Goal: Task Accomplishment & Management: Manage account settings

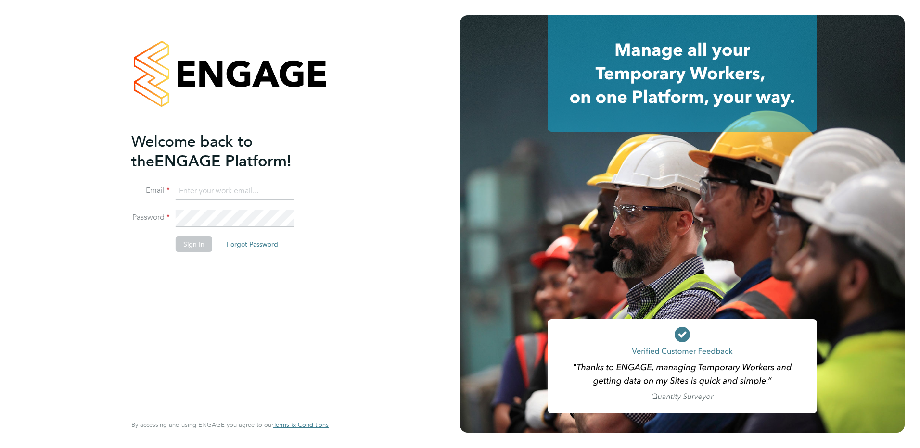
type input "[EMAIL_ADDRESS][DOMAIN_NAME]"
click at [200, 237] on button "Sign In" at bounding box center [194, 244] width 37 height 15
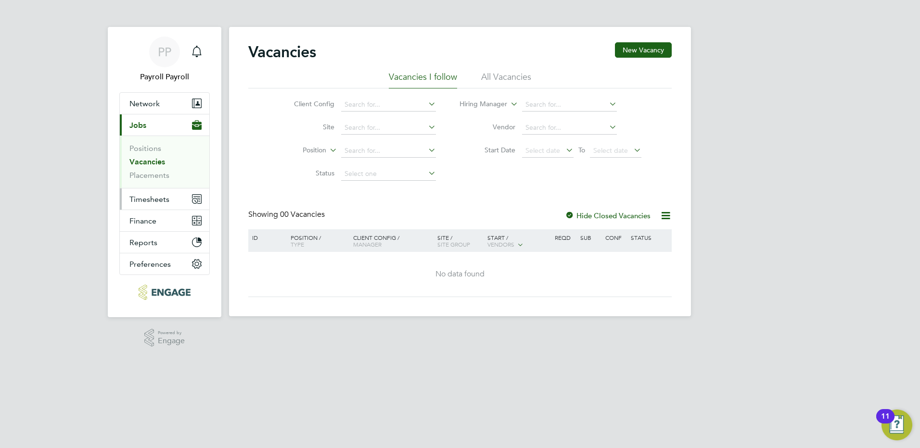
click at [148, 199] on span "Timesheets" at bounding box center [149, 199] width 40 height 9
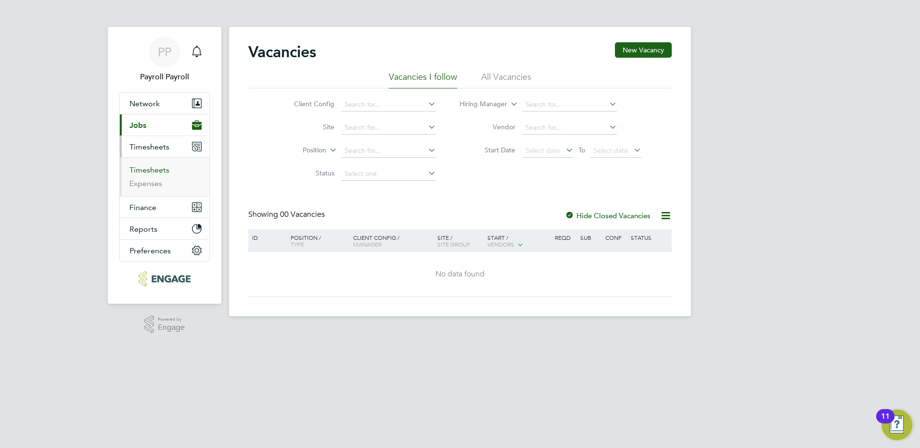
click at [152, 172] on link "Timesheets" at bounding box center [149, 170] width 40 height 9
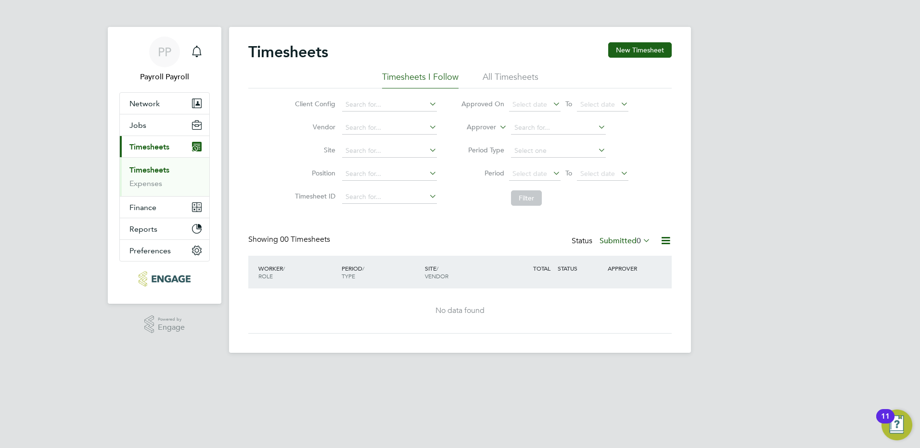
click at [498, 81] on li "All Timesheets" at bounding box center [511, 79] width 56 height 17
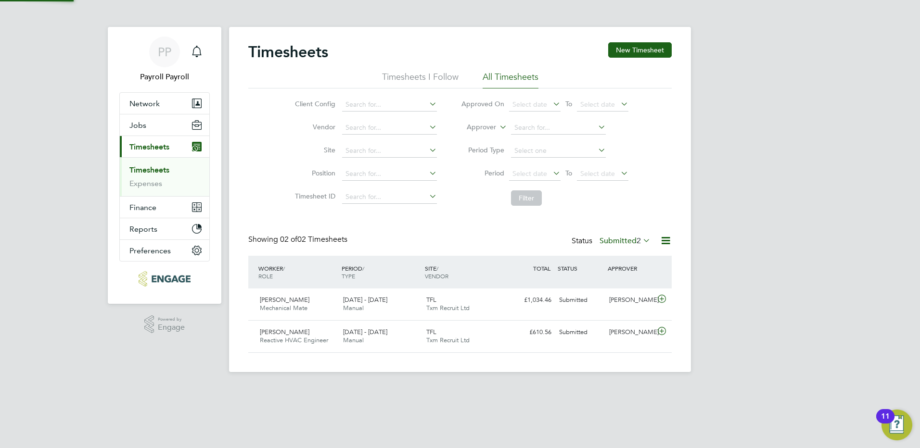
scroll to position [25, 84]
click at [641, 241] on icon at bounding box center [641, 240] width 0 height 13
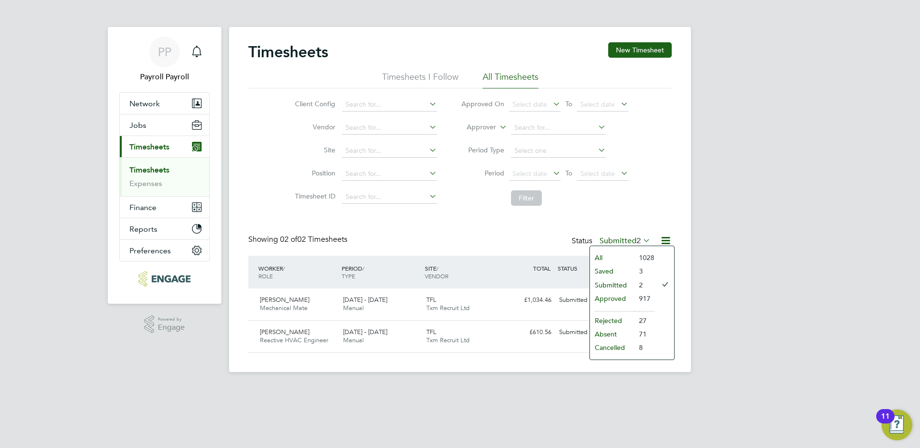
click at [621, 298] on li "Approved" at bounding box center [612, 298] width 44 height 13
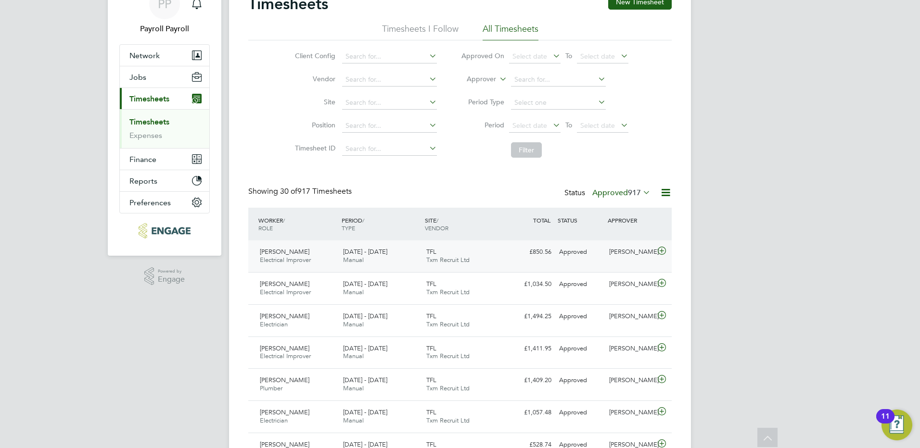
scroll to position [144, 0]
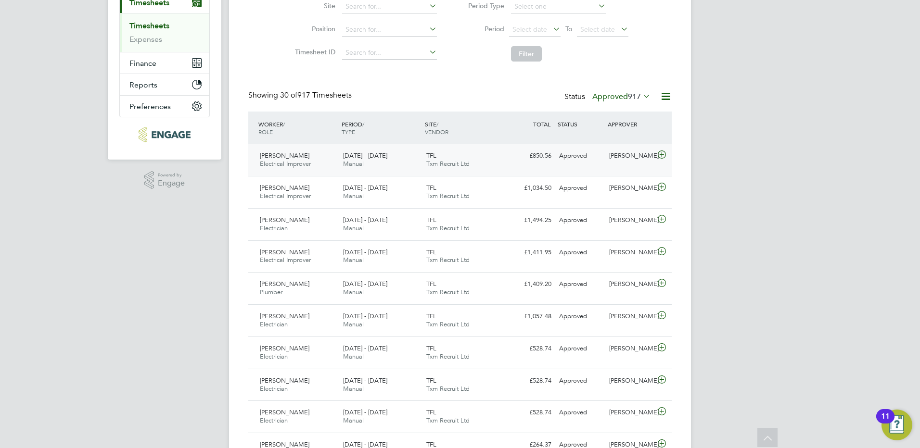
click at [303, 156] on span "[PERSON_NAME]" at bounding box center [285, 156] width 50 height 8
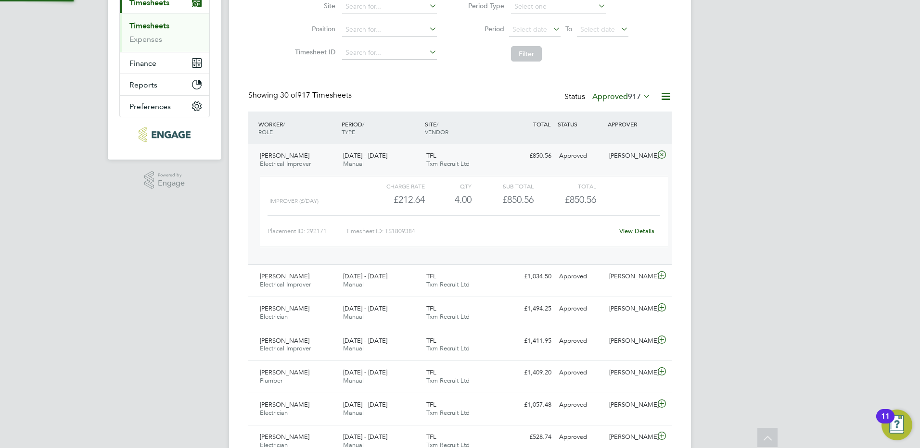
scroll to position [136, 0]
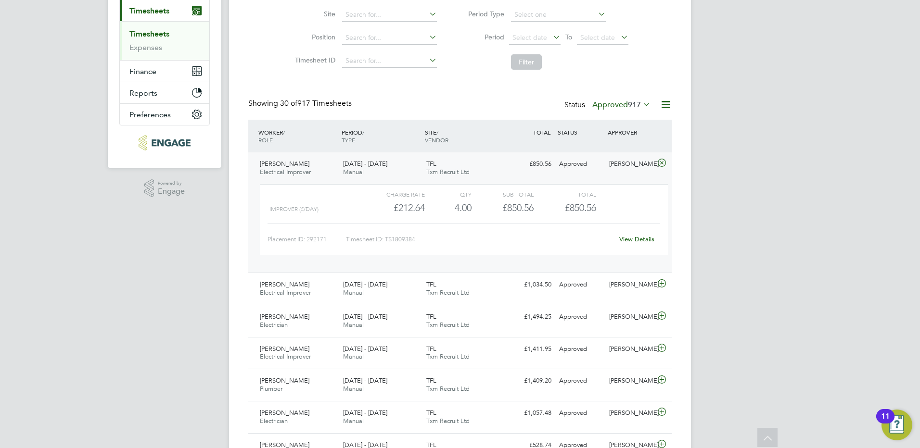
click at [295, 163] on span "[PERSON_NAME]" at bounding box center [285, 164] width 50 height 8
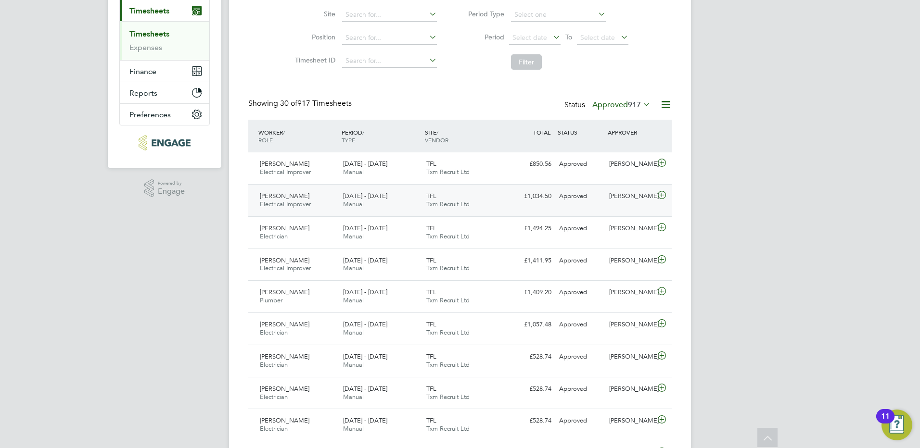
click at [297, 195] on span "[PERSON_NAME]" at bounding box center [285, 196] width 50 height 8
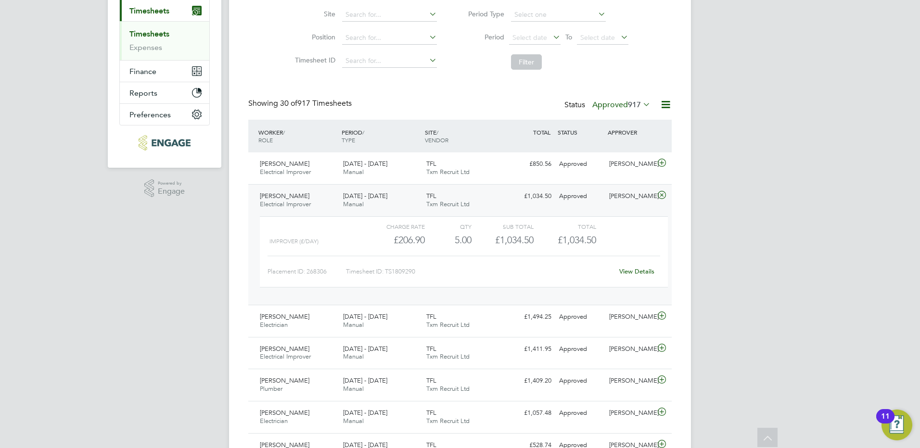
scroll to position [184, 0]
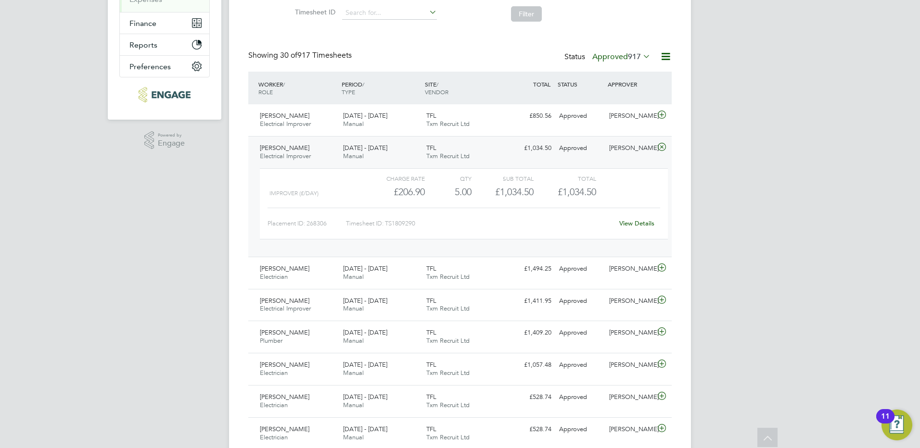
click at [309, 151] on span "[PERSON_NAME]" at bounding box center [285, 148] width 50 height 8
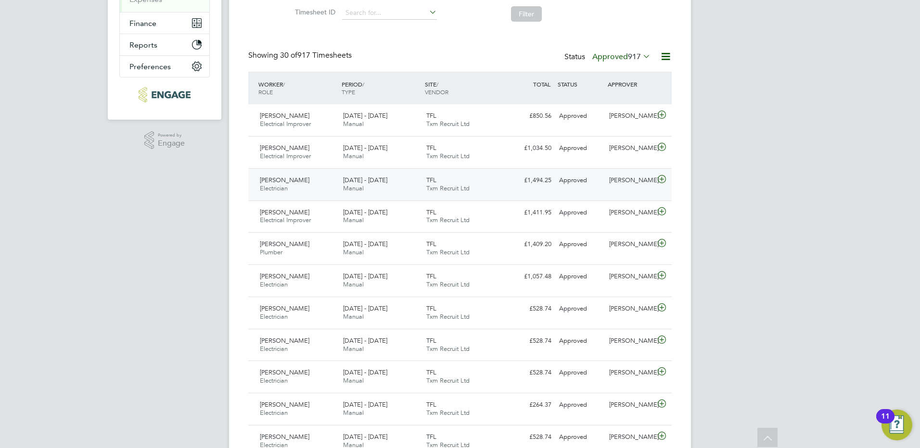
click at [293, 177] on span "[PERSON_NAME]" at bounding box center [285, 180] width 50 height 8
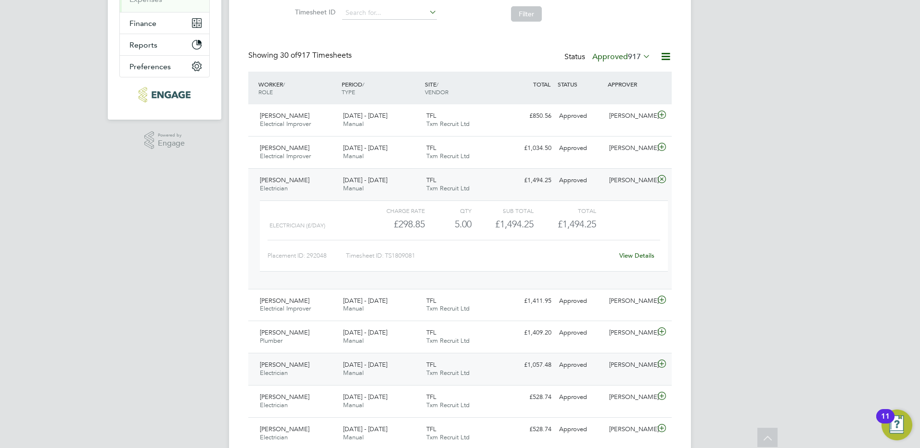
scroll to position [281, 0]
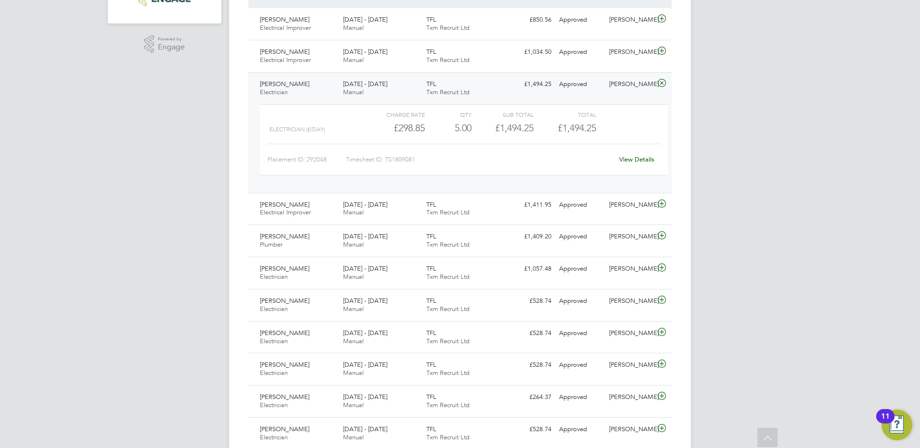
click at [270, 83] on span "[PERSON_NAME]" at bounding box center [285, 84] width 50 height 8
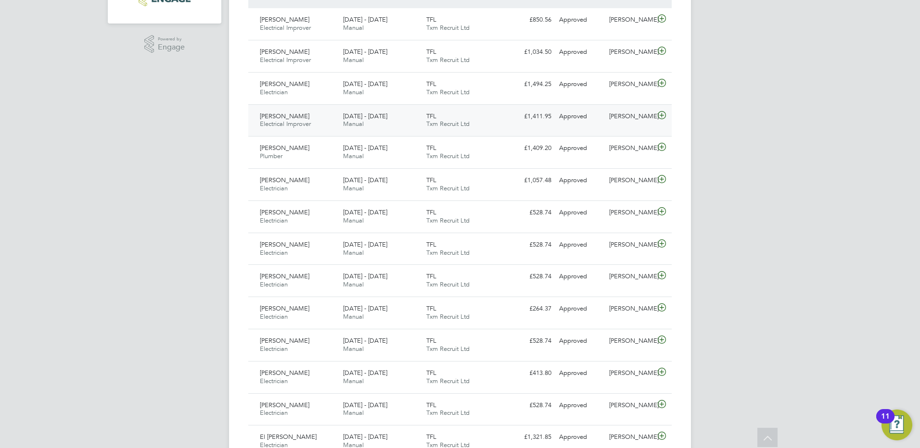
click at [277, 114] on span "[PERSON_NAME]" at bounding box center [285, 116] width 50 height 8
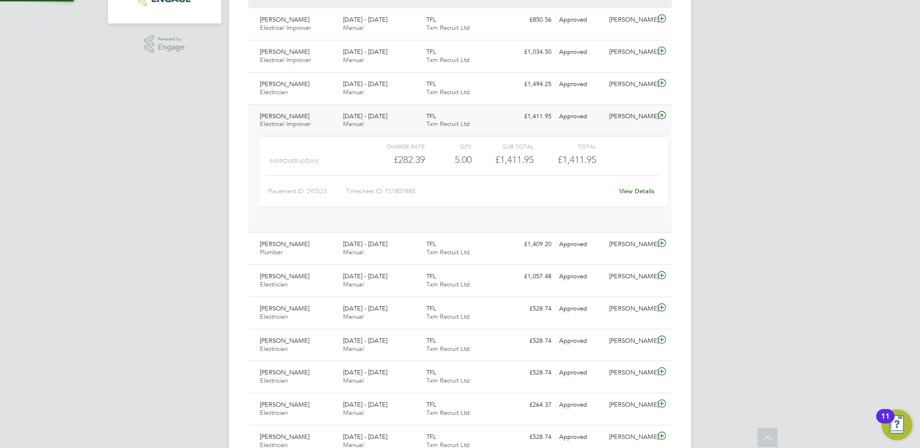
scroll to position [16, 94]
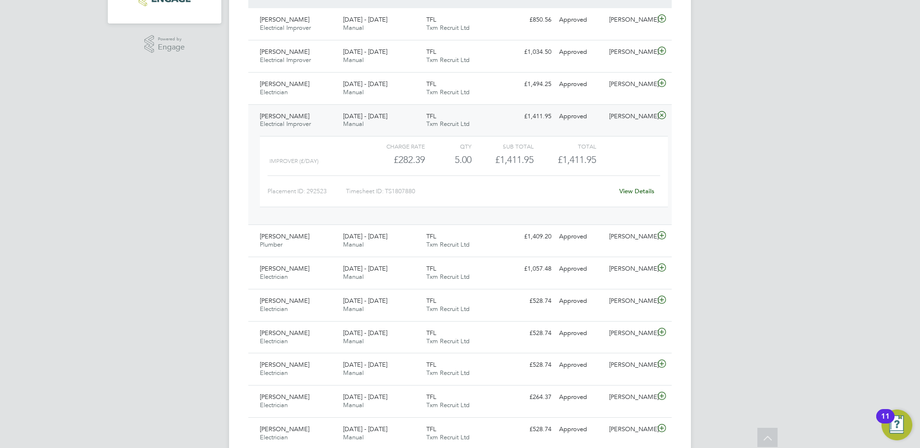
click at [287, 115] on span "[PERSON_NAME]" at bounding box center [285, 116] width 50 height 8
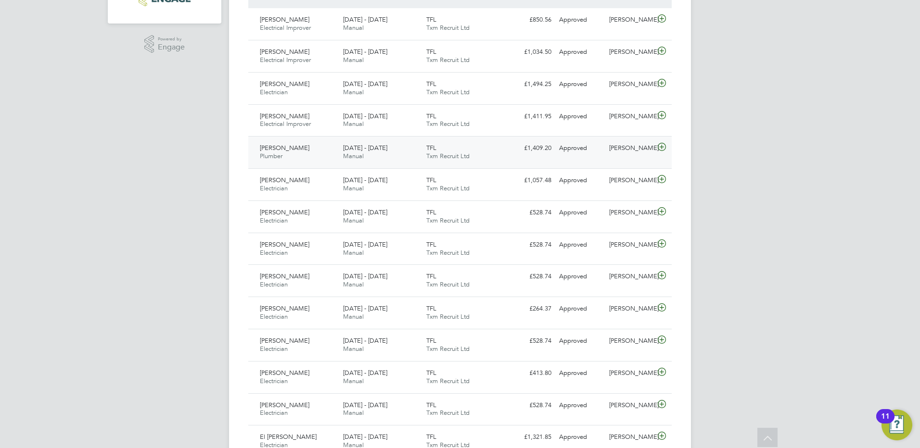
drag, startPoint x: 295, startPoint y: 154, endPoint x: 303, endPoint y: 156, distance: 7.9
click at [295, 154] on div "[PERSON_NAME] Plumber [DATE] - [DATE]" at bounding box center [297, 153] width 83 height 24
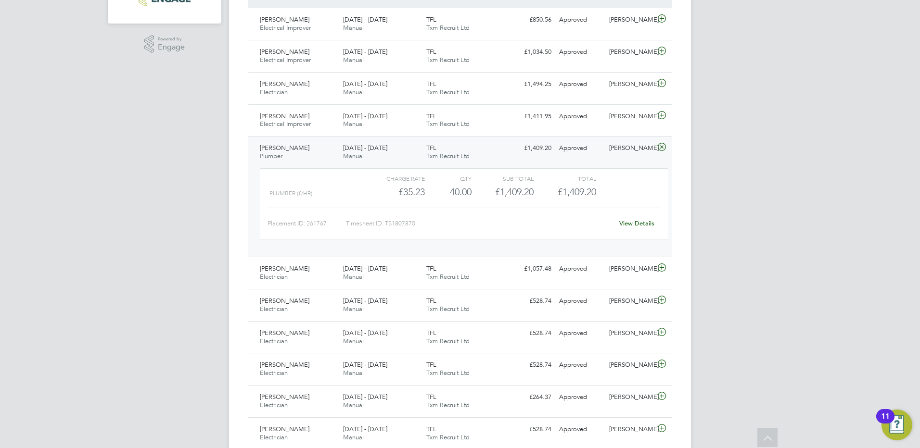
click at [305, 145] on span "[PERSON_NAME]" at bounding box center [285, 148] width 50 height 8
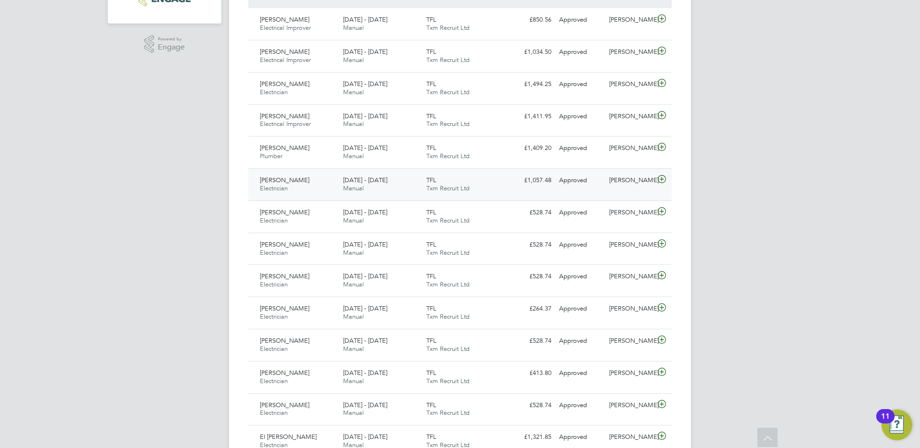
click at [300, 178] on span "[PERSON_NAME]" at bounding box center [285, 180] width 50 height 8
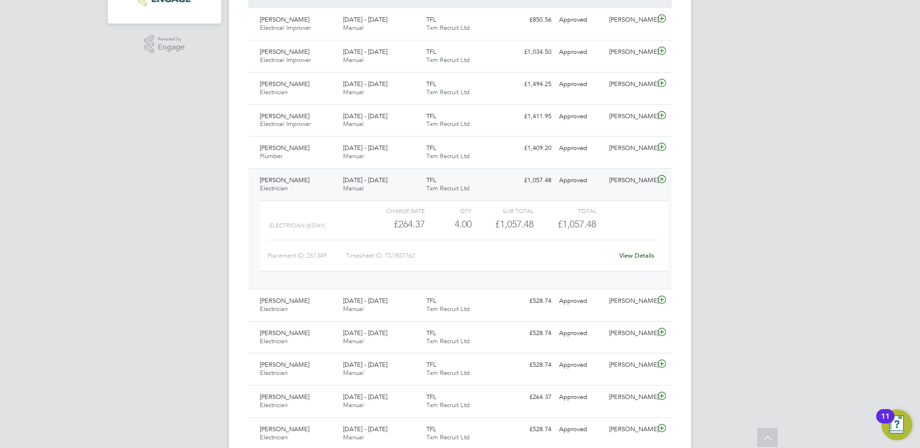
click at [291, 179] on span "[PERSON_NAME]" at bounding box center [285, 180] width 50 height 8
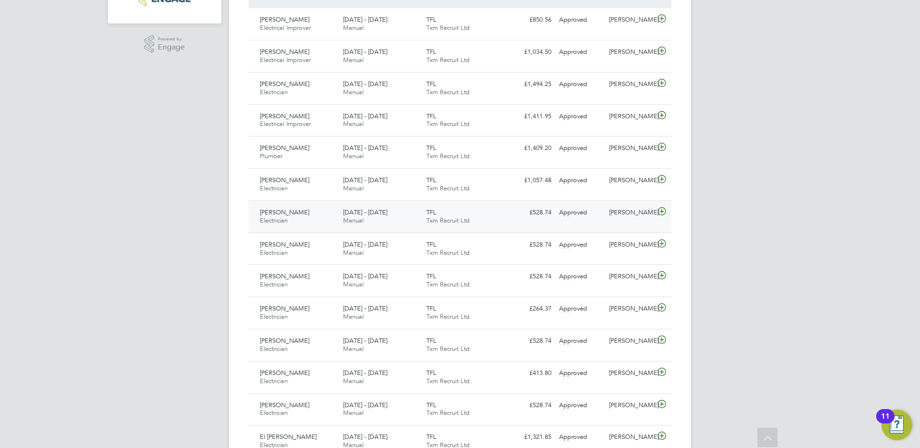
click at [292, 210] on span "[PERSON_NAME]" at bounding box center [285, 212] width 50 height 8
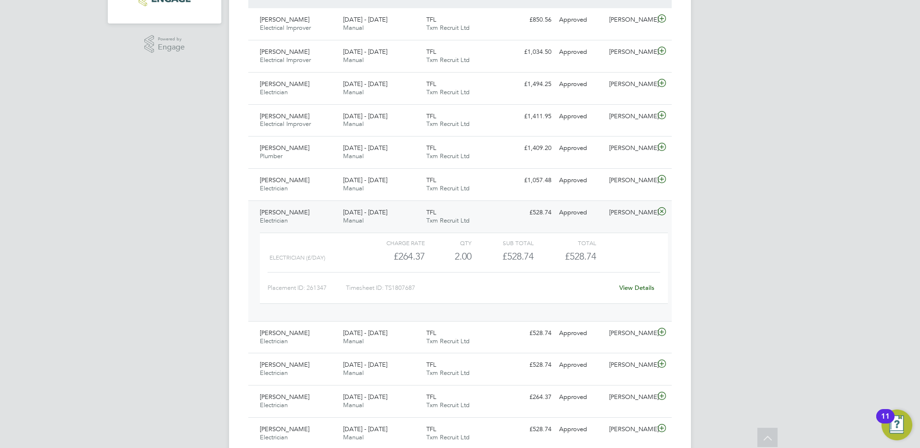
click at [294, 213] on span "[PERSON_NAME]" at bounding box center [285, 212] width 50 height 8
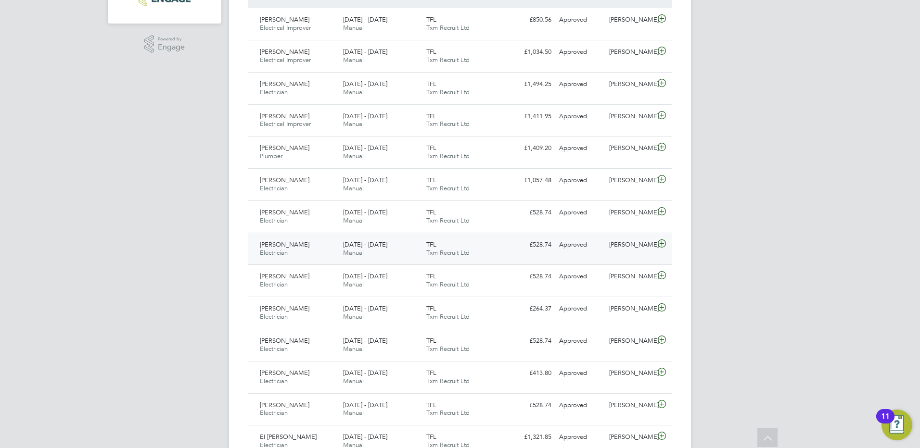
click at [290, 244] on span "[PERSON_NAME]" at bounding box center [285, 245] width 50 height 8
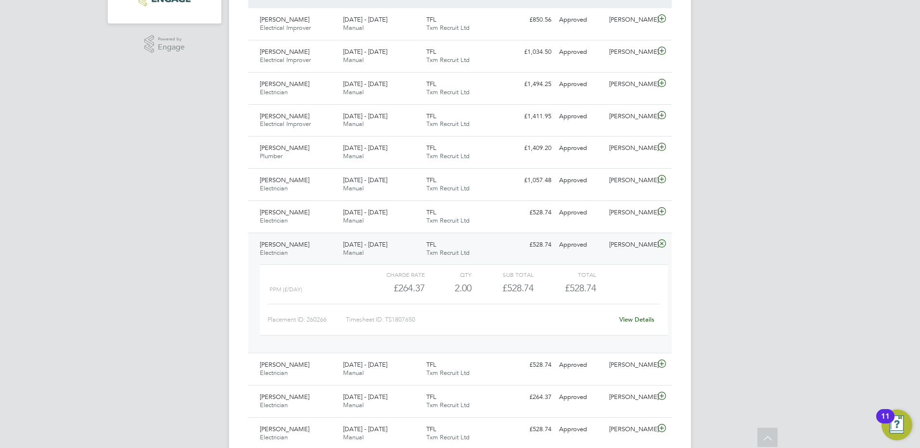
click at [284, 245] on span "[PERSON_NAME]" at bounding box center [285, 245] width 50 height 8
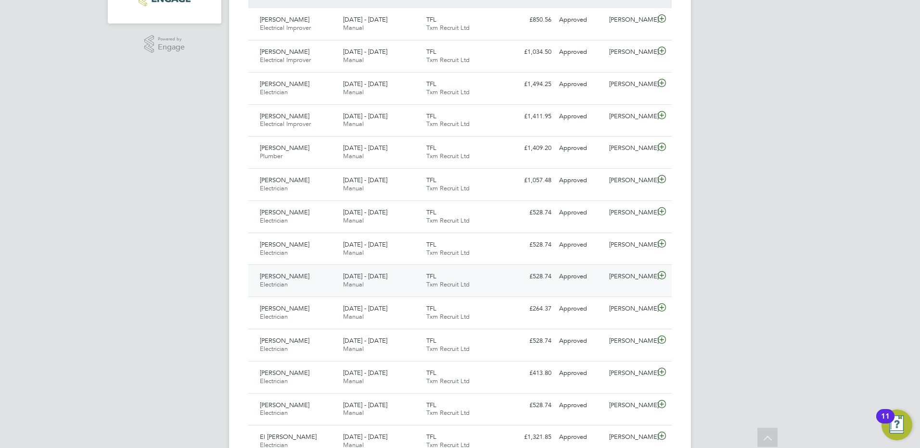
click at [286, 278] on span "[PERSON_NAME]" at bounding box center [285, 276] width 50 height 8
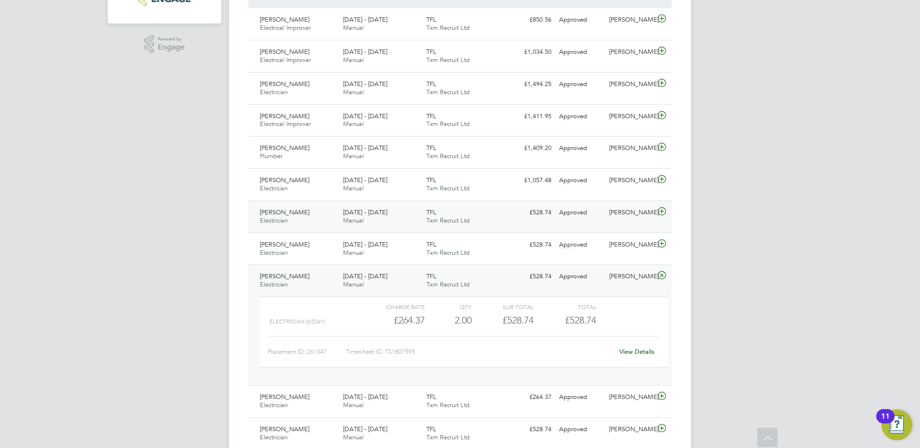
click at [302, 216] on div "[PERSON_NAME] Electrician [DATE] - [DATE]" at bounding box center [297, 217] width 83 height 24
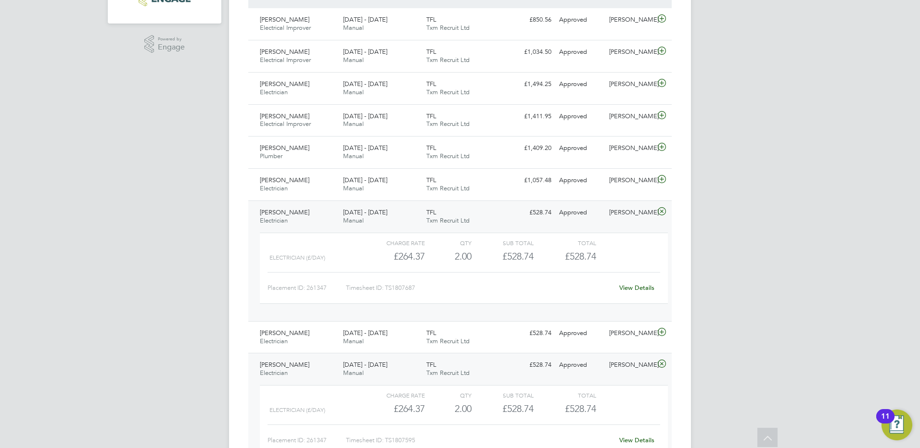
click at [292, 215] on span "[PERSON_NAME]" at bounding box center [285, 212] width 50 height 8
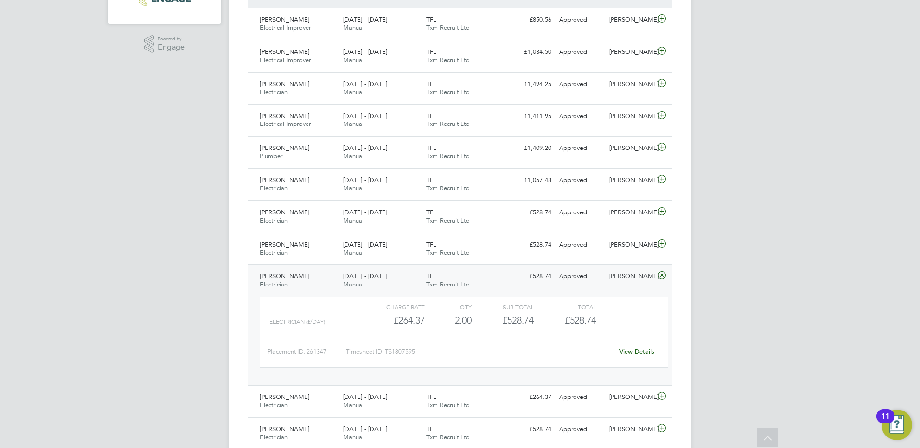
click at [288, 276] on span "[PERSON_NAME]" at bounding box center [285, 276] width 50 height 8
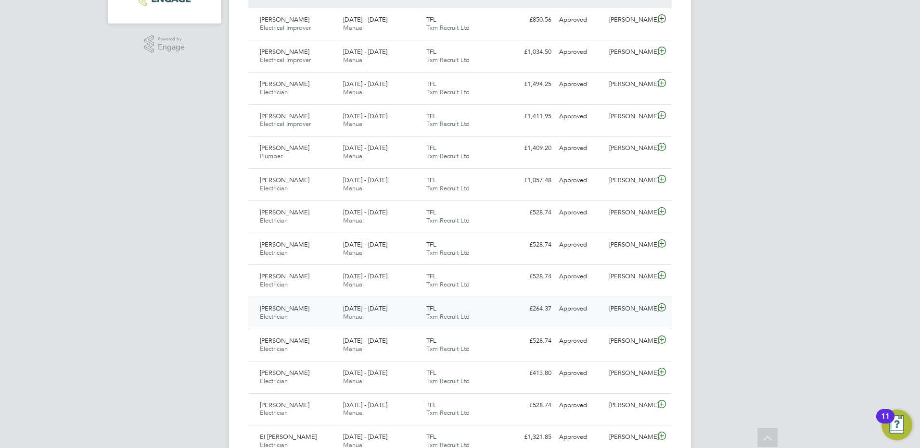
click at [278, 310] on span "[PERSON_NAME]" at bounding box center [285, 309] width 50 height 8
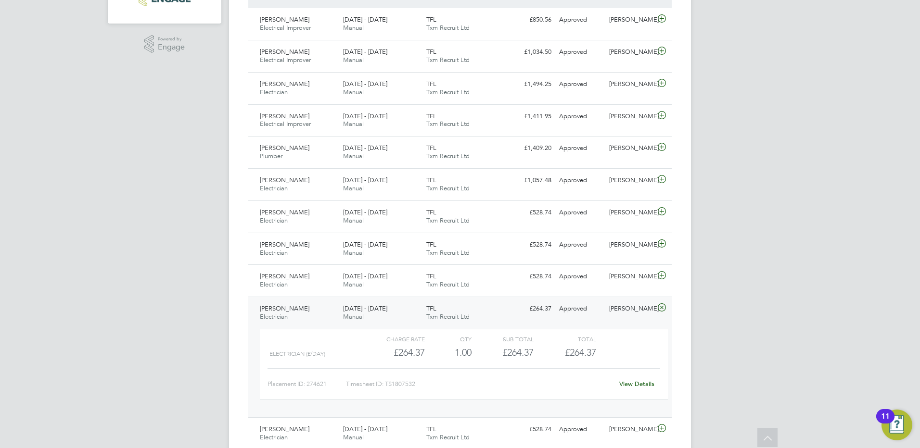
click at [285, 309] on span "[PERSON_NAME]" at bounding box center [285, 309] width 50 height 8
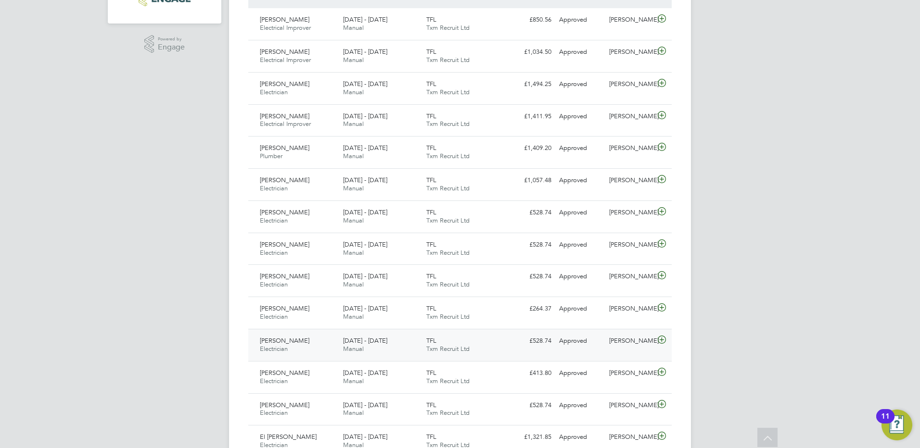
click at [280, 342] on span "[PERSON_NAME]" at bounding box center [285, 341] width 50 height 8
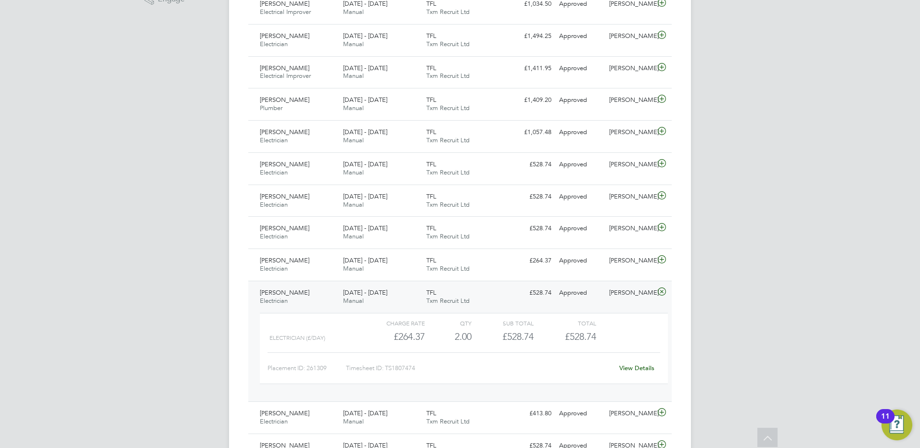
scroll to position [425, 0]
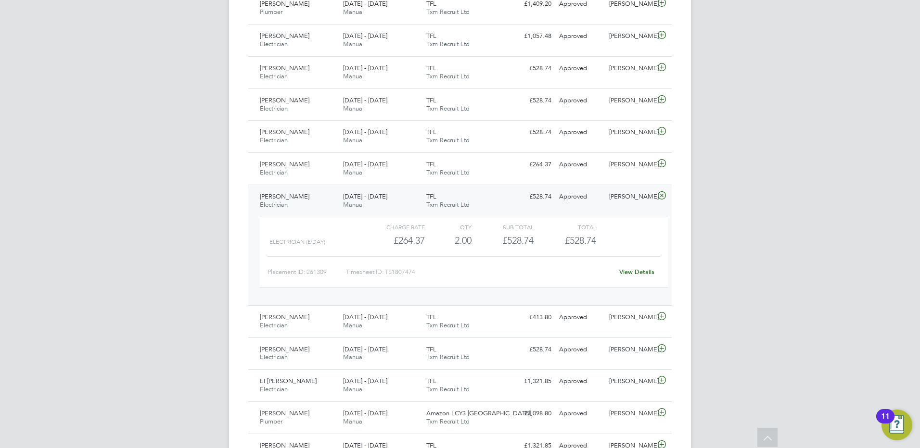
click at [284, 195] on span "[PERSON_NAME]" at bounding box center [285, 196] width 50 height 8
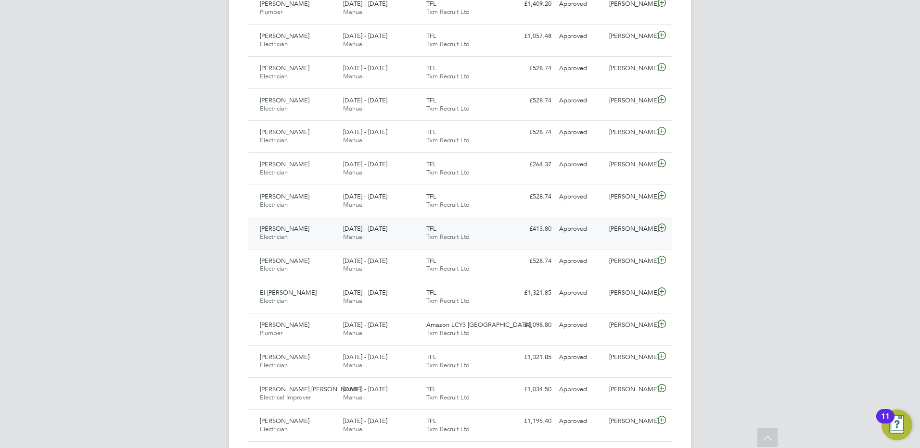
click at [294, 232] on span "[PERSON_NAME]" at bounding box center [285, 229] width 50 height 8
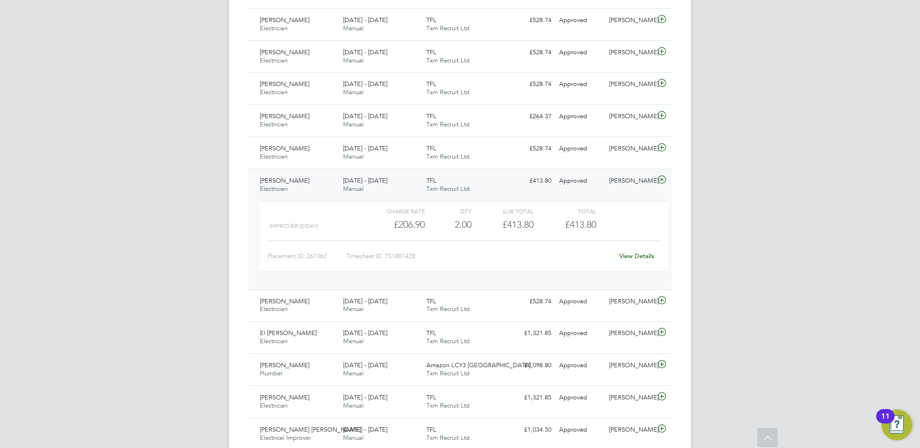
scroll to position [521, 0]
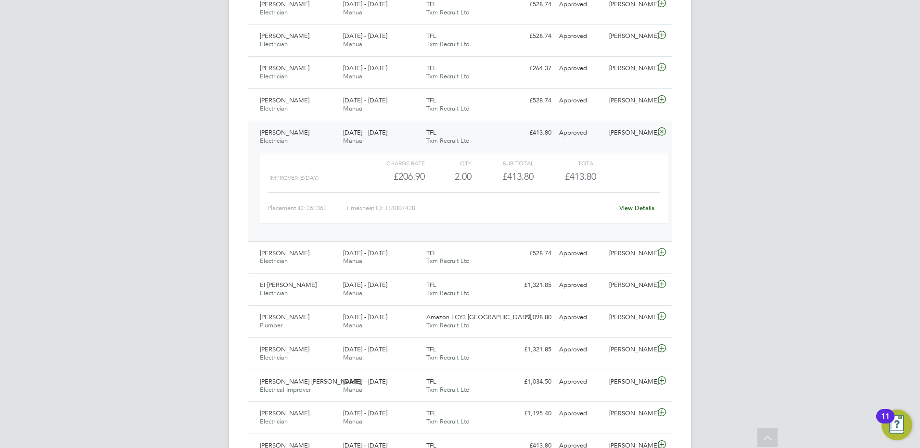
click at [292, 135] on span "[PERSON_NAME]" at bounding box center [285, 132] width 50 height 8
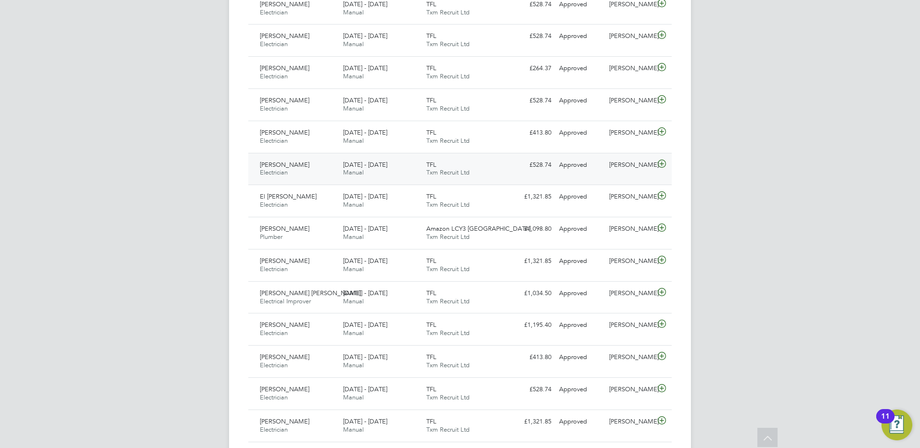
click at [287, 165] on span "[PERSON_NAME]" at bounding box center [285, 165] width 50 height 8
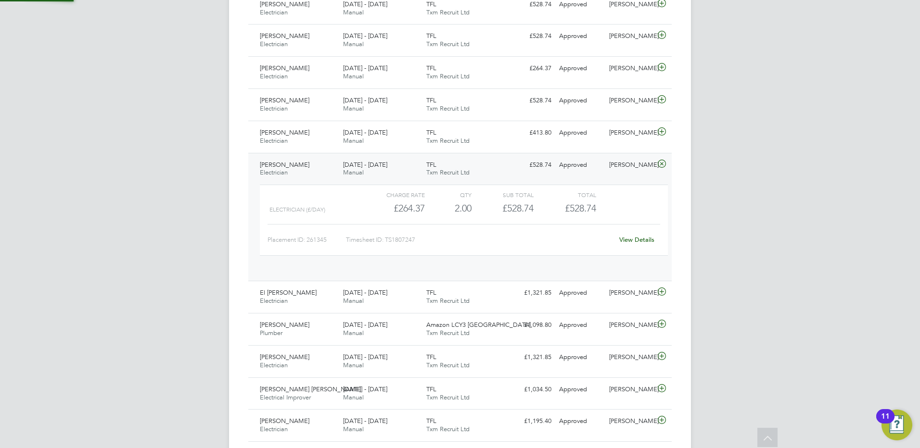
scroll to position [16, 94]
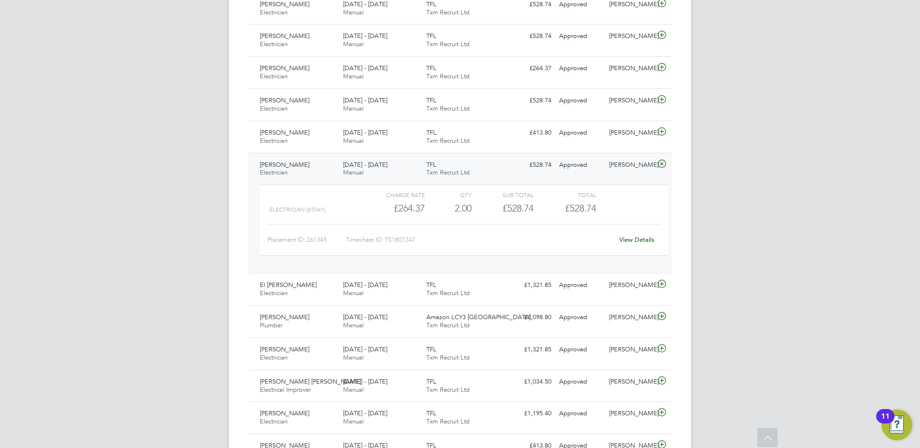
click at [288, 165] on span "[PERSON_NAME]" at bounding box center [285, 165] width 50 height 8
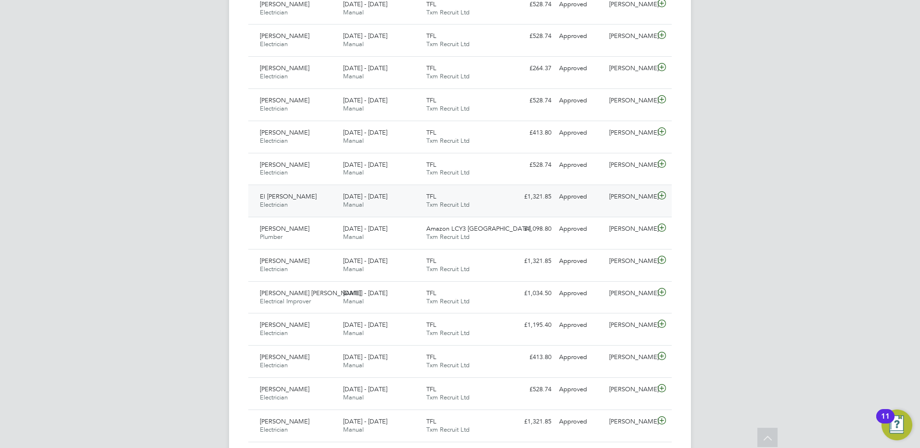
click at [288, 197] on span "El [PERSON_NAME]" at bounding box center [288, 196] width 57 height 8
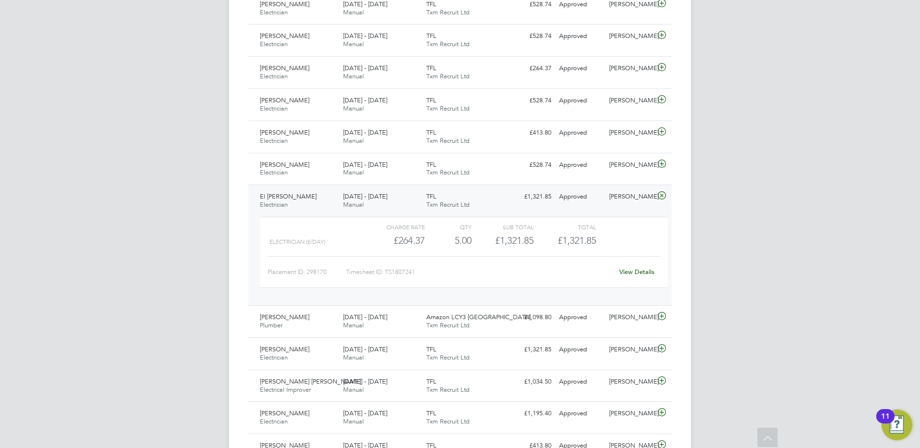
scroll to position [617, 0]
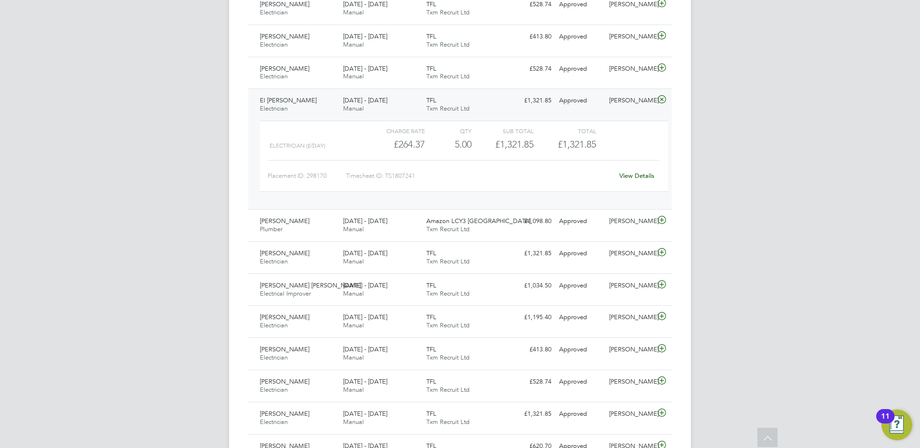
click at [284, 102] on span "El [PERSON_NAME]" at bounding box center [288, 100] width 57 height 8
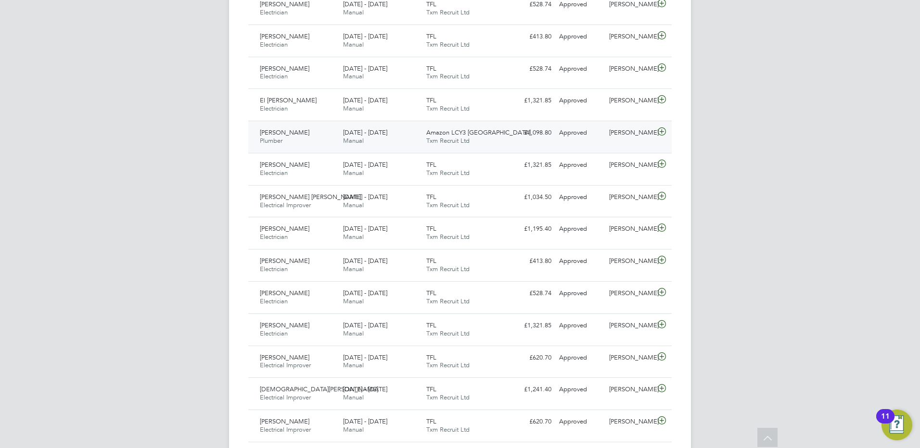
click at [287, 133] on span "[PERSON_NAME]" at bounding box center [285, 132] width 50 height 8
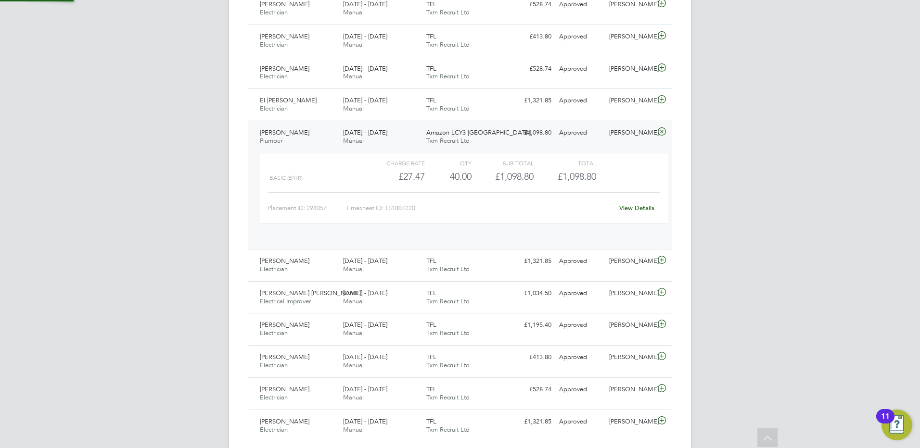
scroll to position [16, 94]
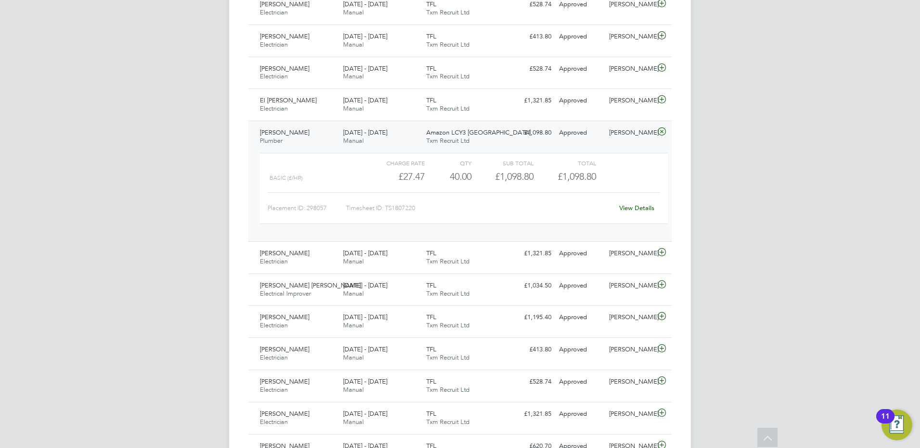
click at [296, 135] on span "[PERSON_NAME]" at bounding box center [285, 132] width 50 height 8
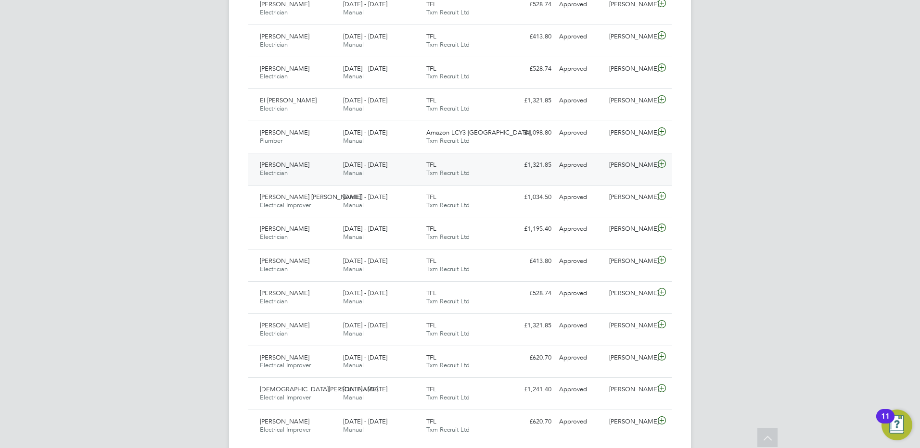
click at [289, 163] on span "[PERSON_NAME]" at bounding box center [285, 165] width 50 height 8
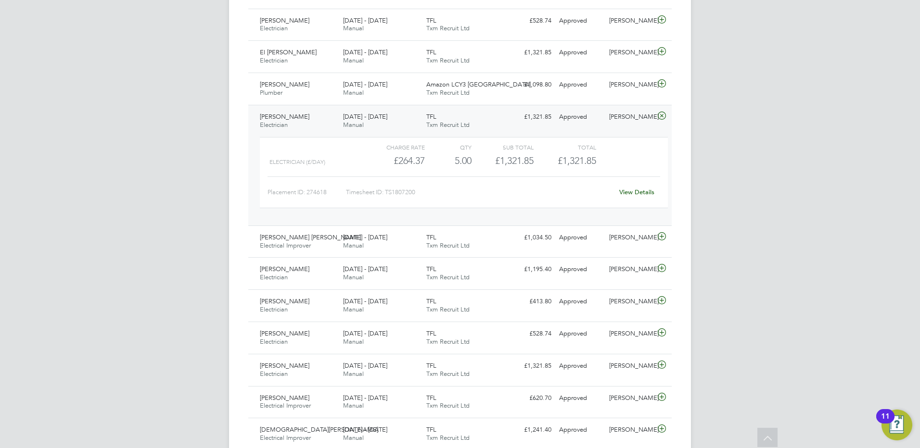
scroll to position [714, 0]
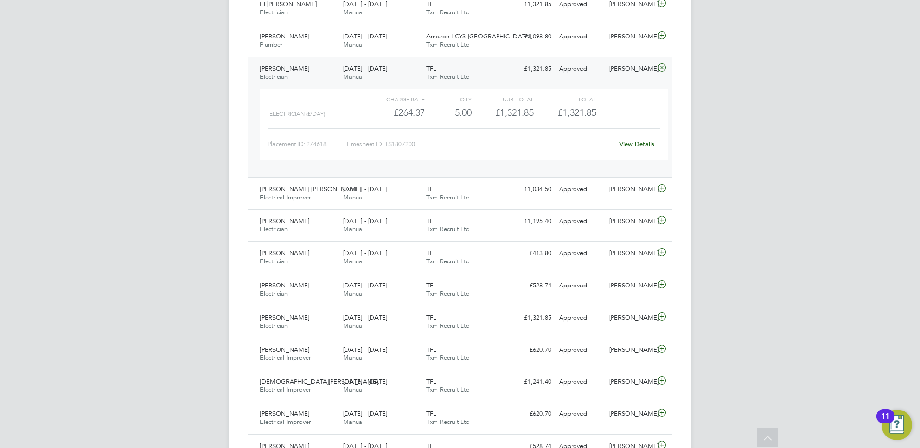
click at [284, 66] on span "[PERSON_NAME]" at bounding box center [285, 68] width 50 height 8
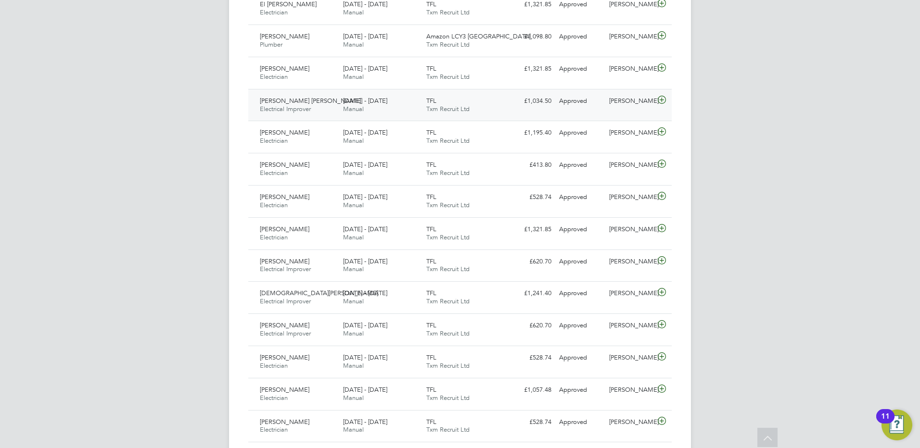
click at [288, 101] on span "[PERSON_NAME] [PERSON_NAME]" at bounding box center [310, 101] width 101 height 8
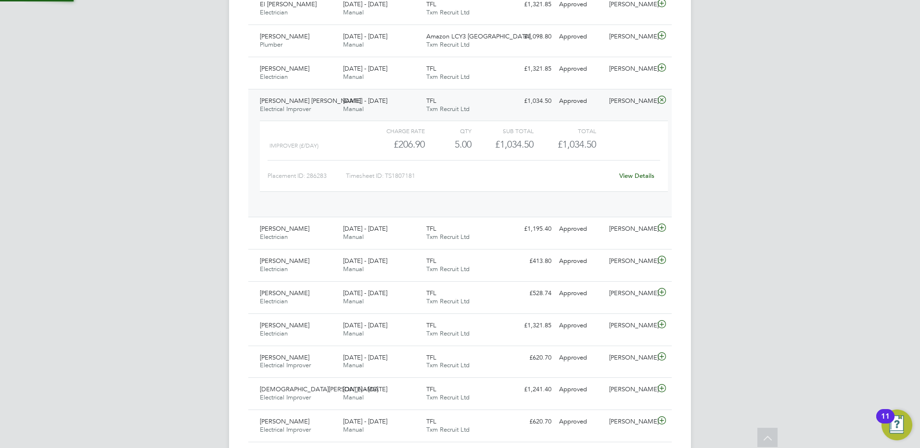
scroll to position [16, 94]
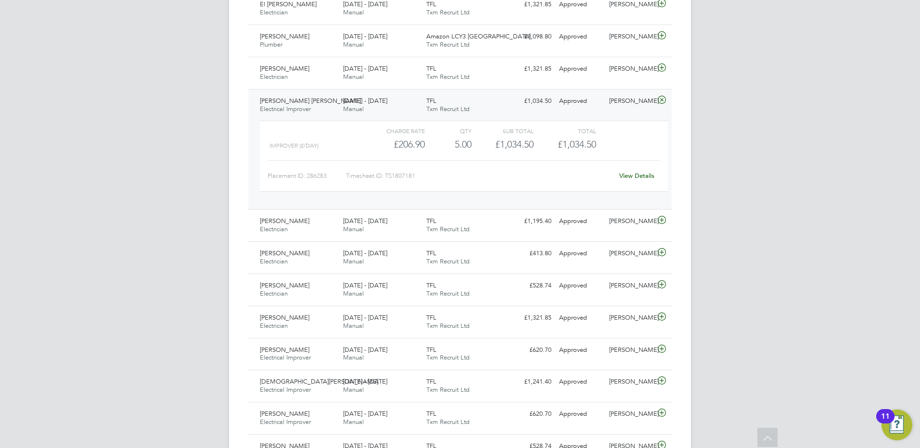
click at [286, 102] on span "[PERSON_NAME] [PERSON_NAME]" at bounding box center [310, 101] width 101 height 8
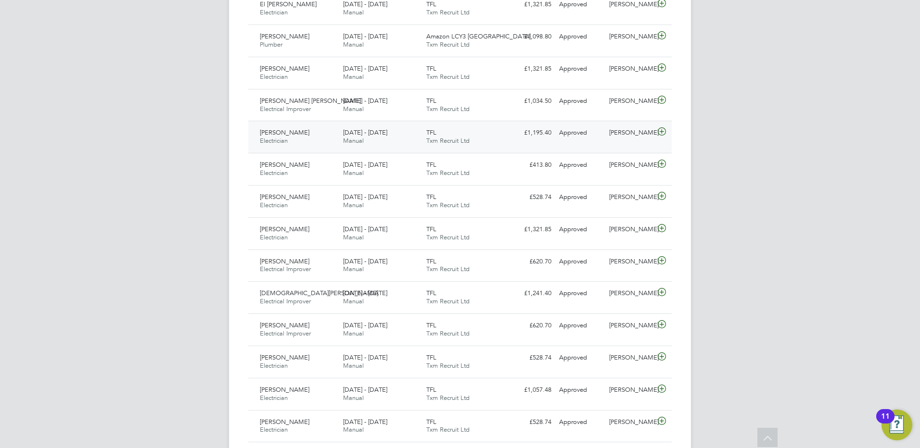
click at [284, 134] on span "[PERSON_NAME]" at bounding box center [285, 132] width 50 height 8
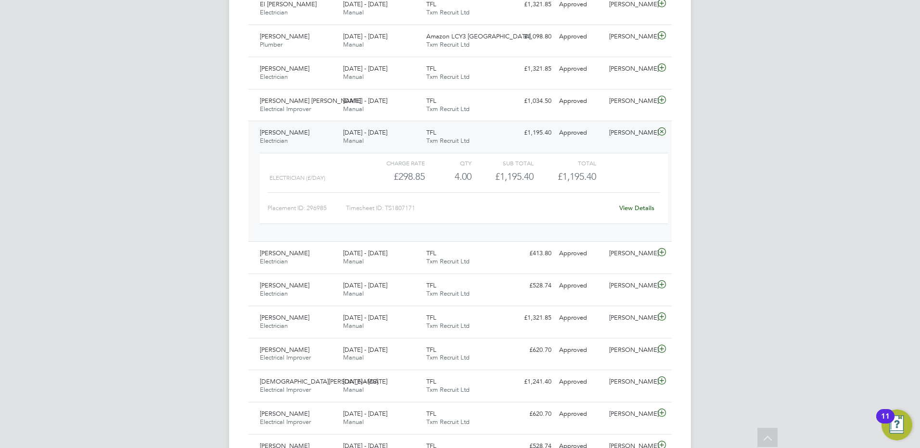
click at [293, 136] on span "[PERSON_NAME]" at bounding box center [285, 132] width 50 height 8
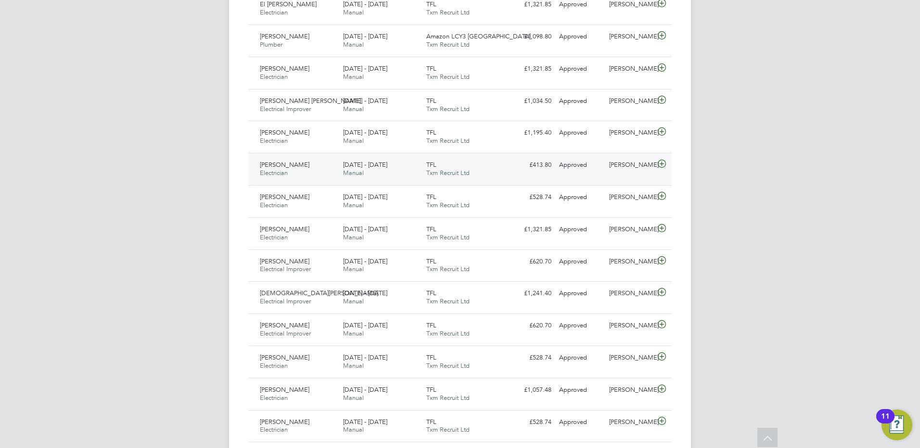
click at [291, 168] on span "[PERSON_NAME]" at bounding box center [285, 165] width 50 height 8
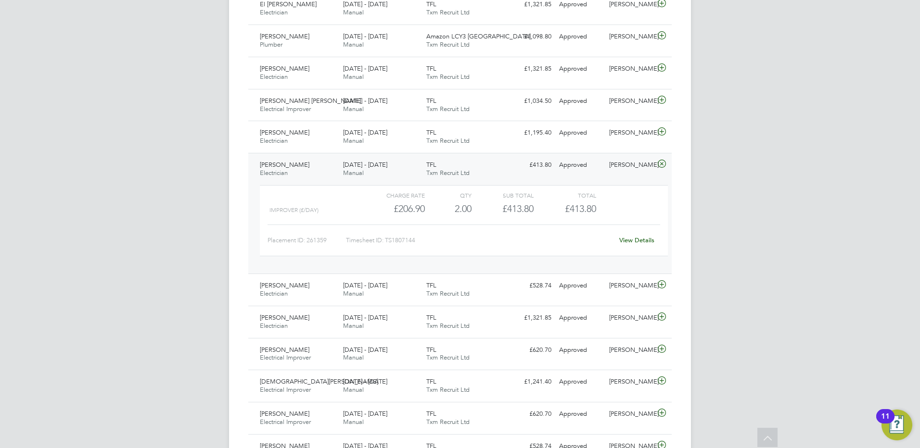
scroll to position [858, 0]
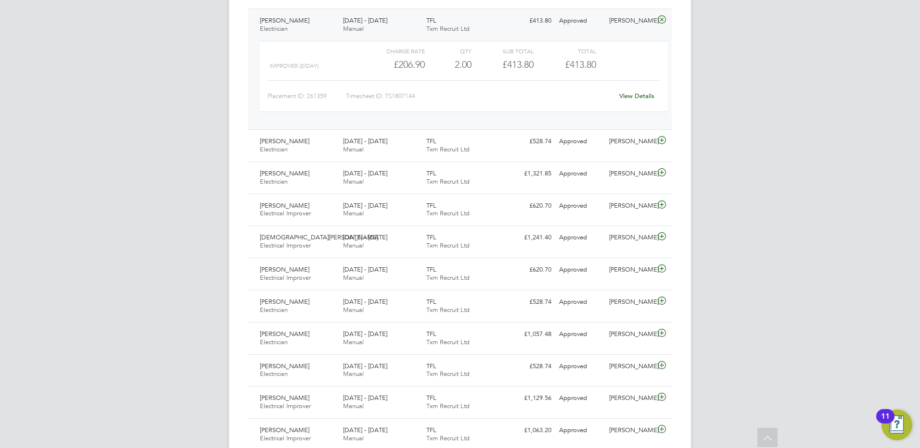
click at [291, 23] on span "[PERSON_NAME]" at bounding box center [285, 20] width 50 height 8
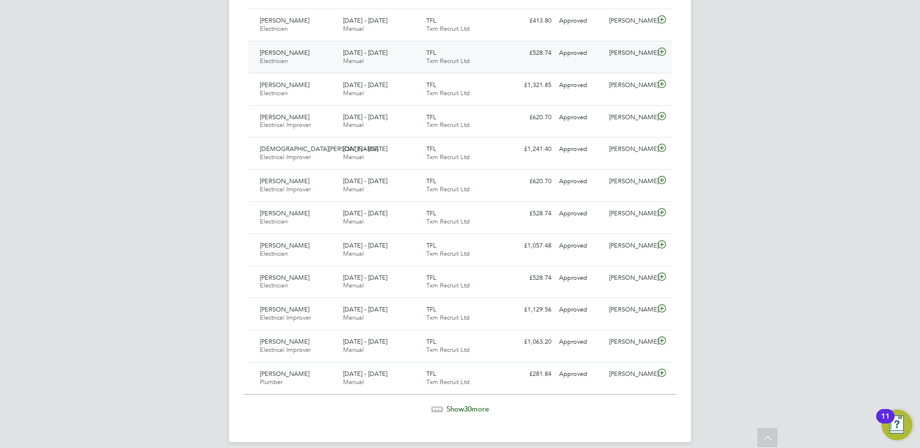
click at [296, 59] on div "[PERSON_NAME] Electrician [DATE] - [DATE]" at bounding box center [297, 57] width 83 height 24
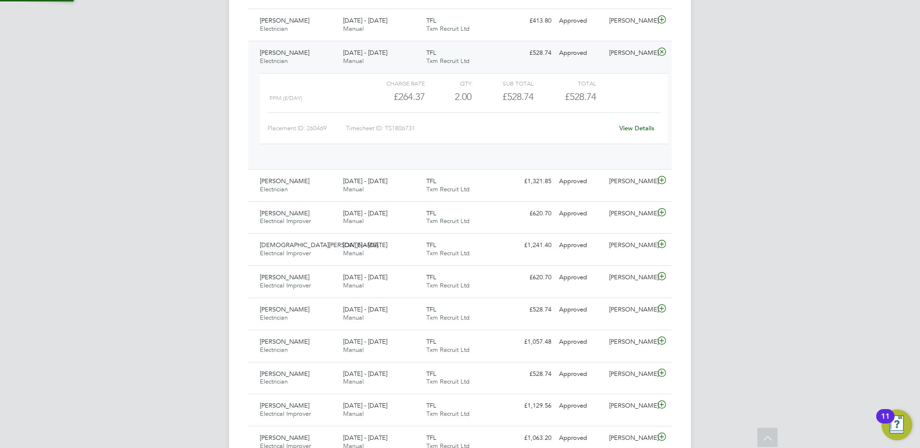
scroll to position [16, 94]
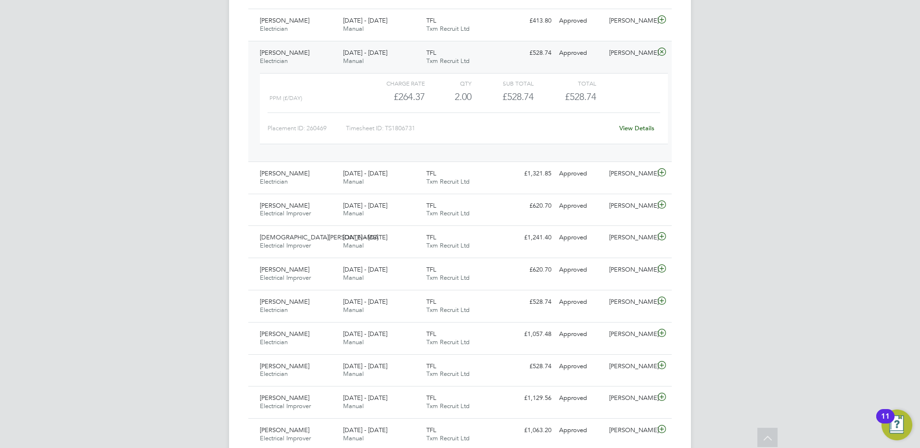
click at [296, 59] on div "[PERSON_NAME] Electrician [DATE] - [DATE]" at bounding box center [297, 57] width 83 height 24
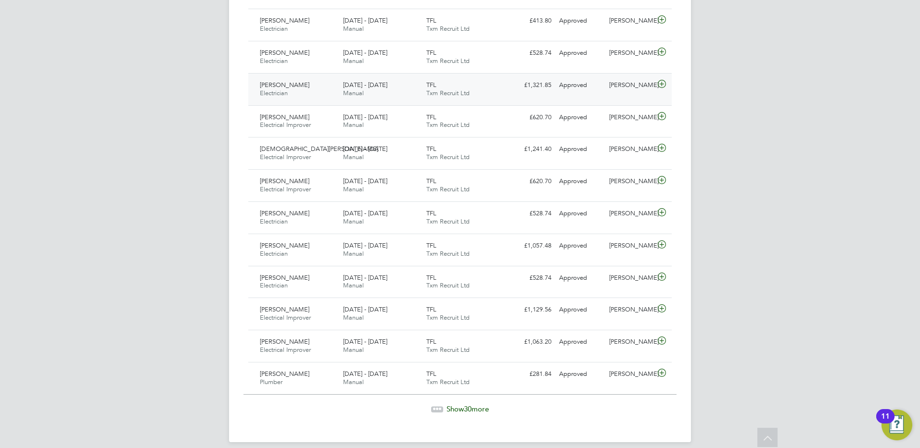
click at [292, 82] on span "[PERSON_NAME]" at bounding box center [285, 85] width 50 height 8
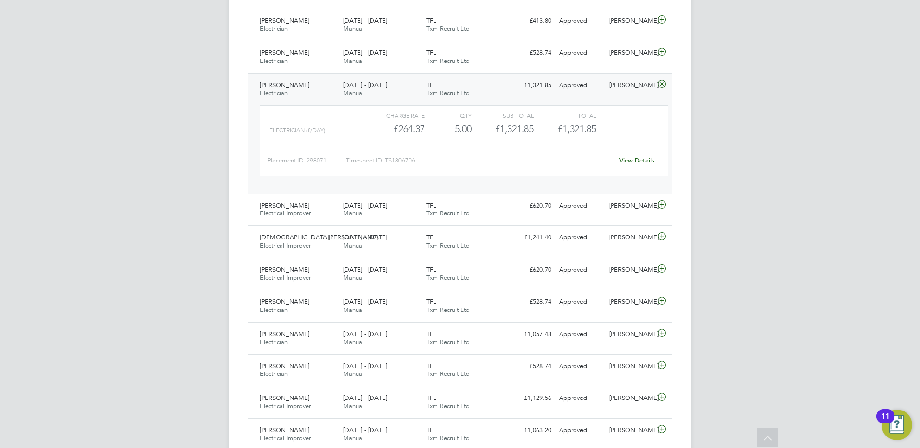
click at [290, 89] on span "[PERSON_NAME]" at bounding box center [285, 85] width 50 height 8
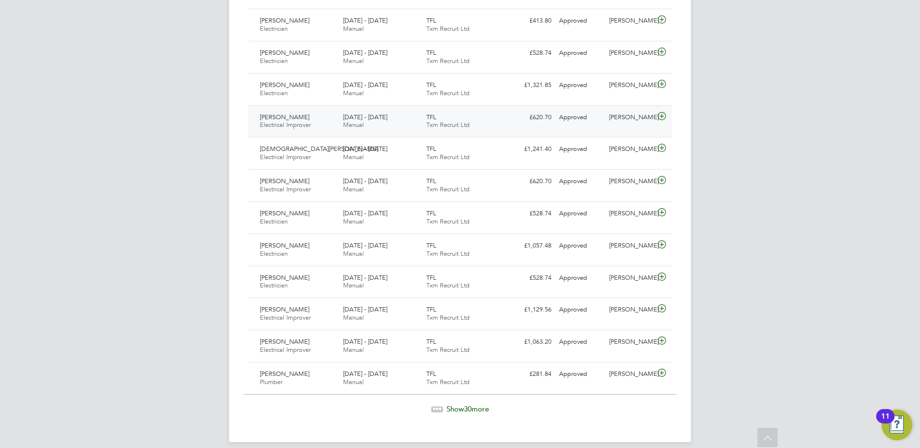
click at [295, 117] on span "[PERSON_NAME]" at bounding box center [285, 117] width 50 height 8
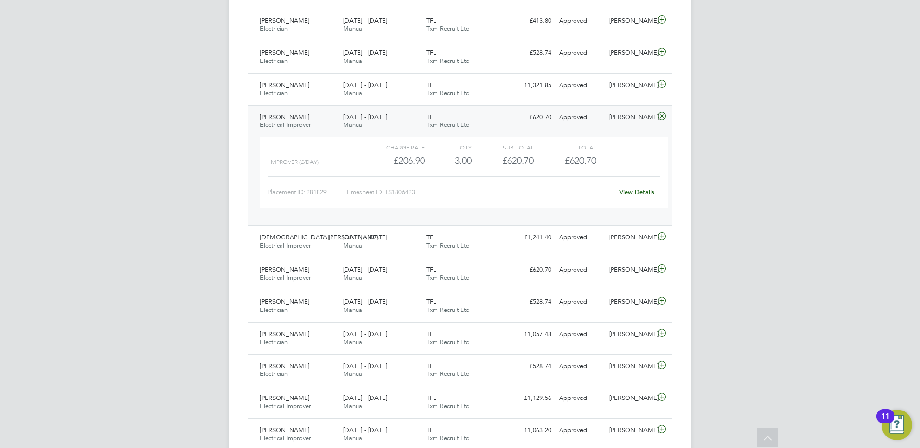
scroll to position [906, 0]
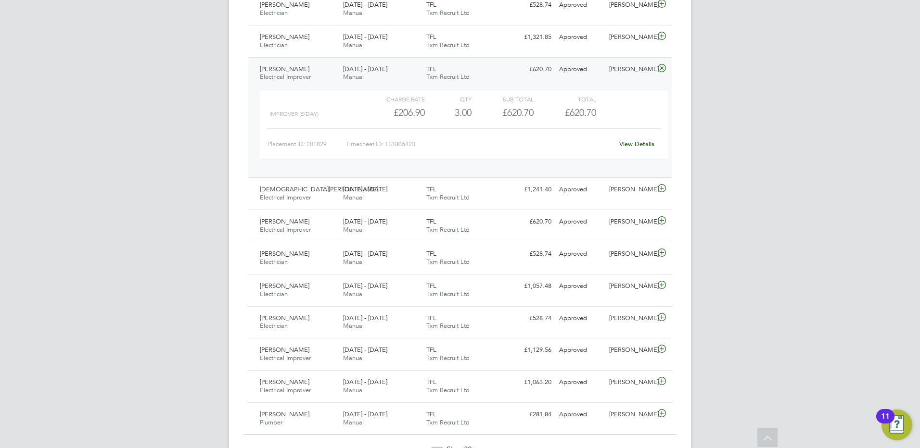
click at [295, 72] on span "[PERSON_NAME]" at bounding box center [285, 69] width 50 height 8
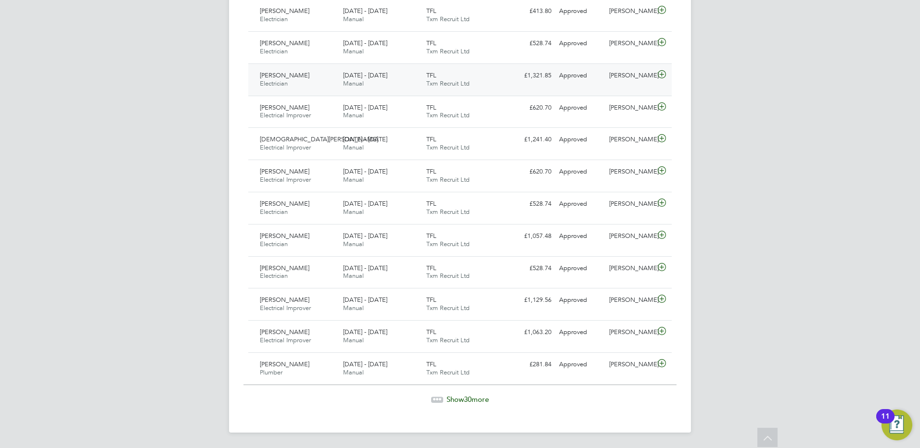
scroll to position [868, 0]
click at [294, 137] on span "[DEMOGRAPHIC_DATA][PERSON_NAME]" at bounding box center [319, 139] width 118 height 8
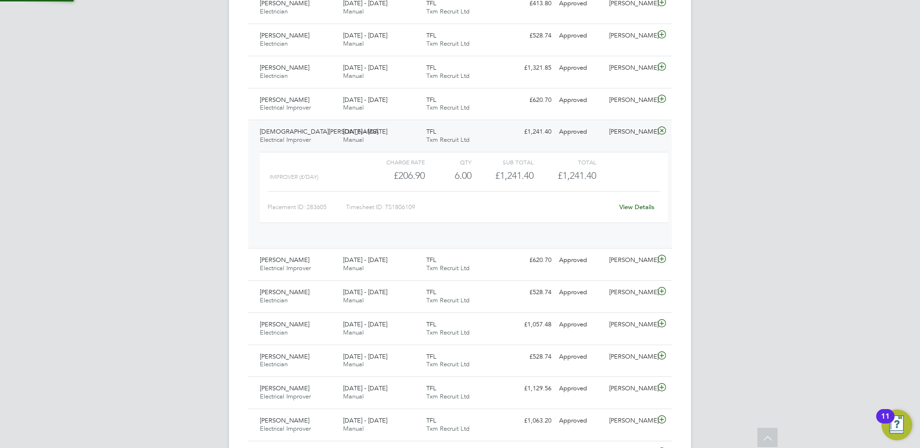
scroll to position [16, 94]
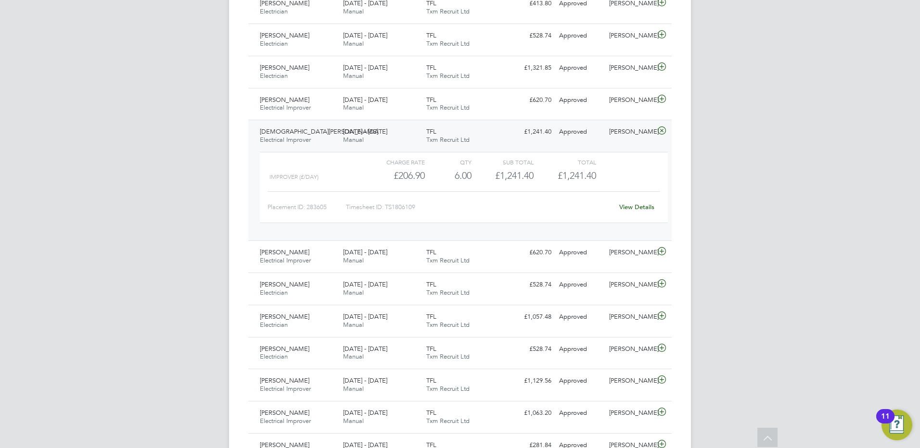
click at [295, 131] on span "[DEMOGRAPHIC_DATA][PERSON_NAME]" at bounding box center [319, 132] width 118 height 8
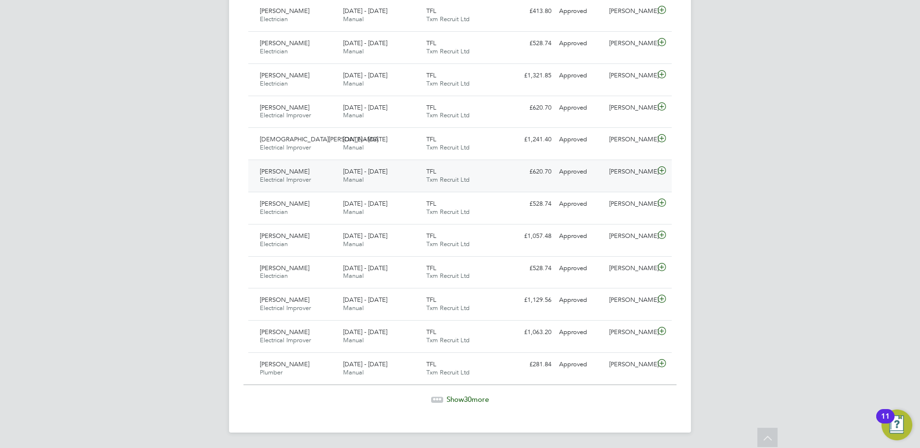
click at [295, 173] on span "[PERSON_NAME]" at bounding box center [285, 171] width 50 height 8
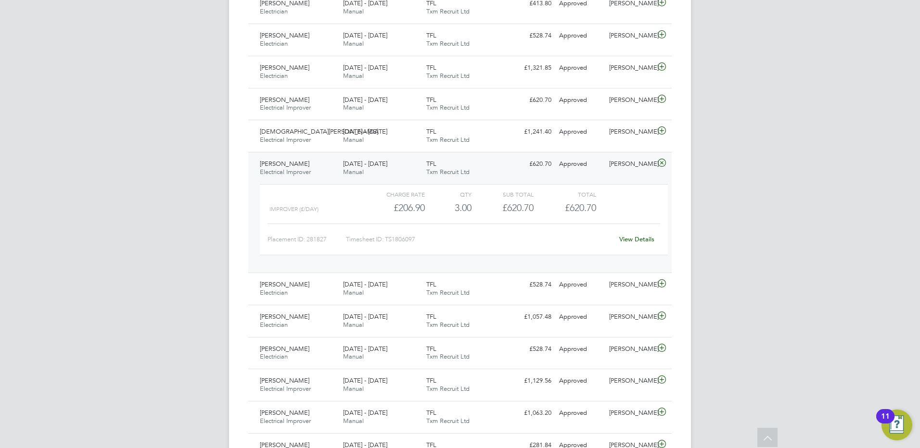
click at [295, 161] on span "[PERSON_NAME]" at bounding box center [285, 164] width 50 height 8
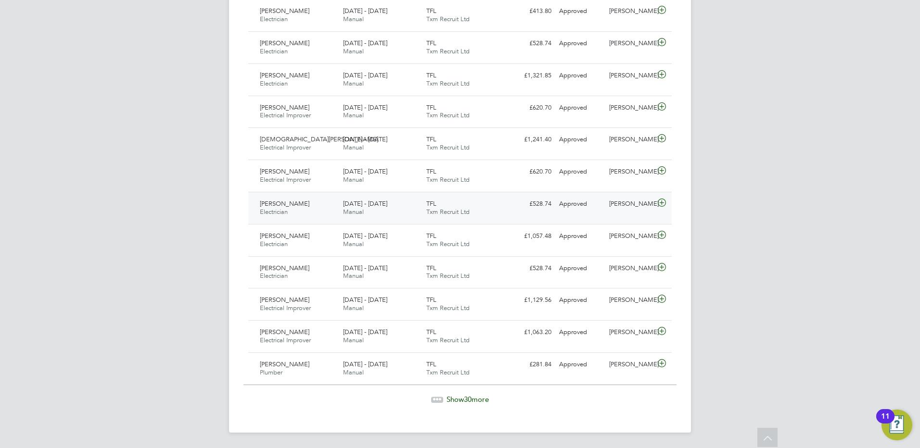
click at [291, 207] on span "[PERSON_NAME]" at bounding box center [285, 204] width 50 height 8
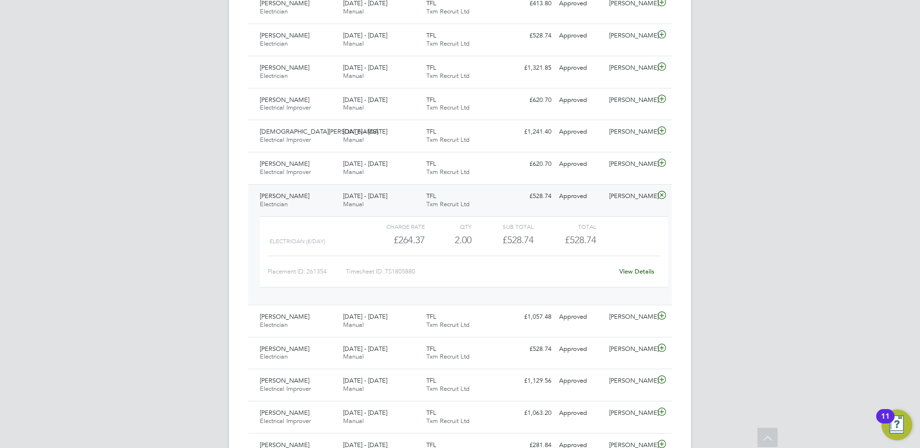
click at [295, 198] on span "[PERSON_NAME]" at bounding box center [285, 196] width 50 height 8
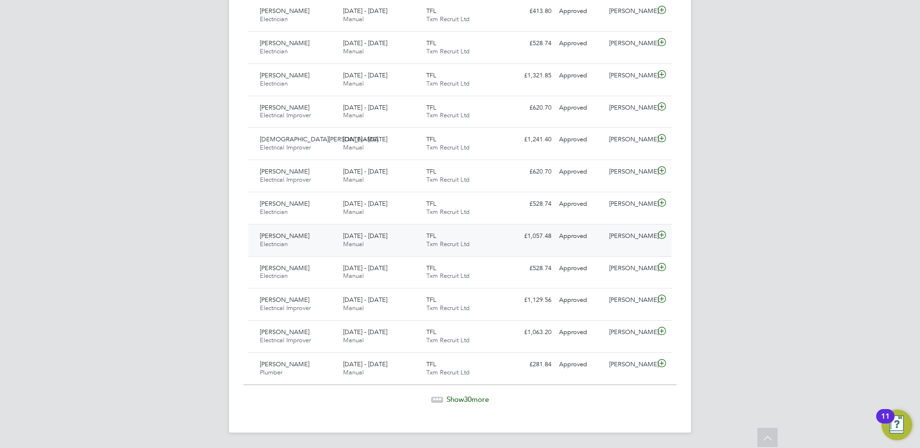
click at [287, 235] on span "[PERSON_NAME]" at bounding box center [285, 236] width 50 height 8
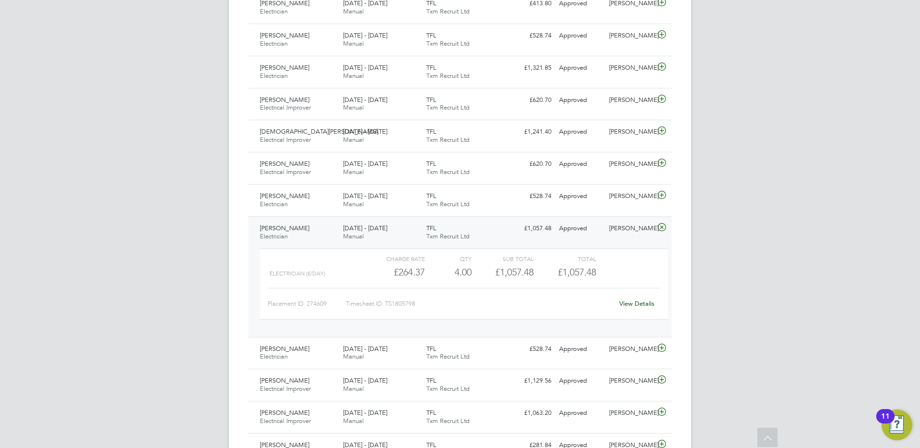
scroll to position [956, 0]
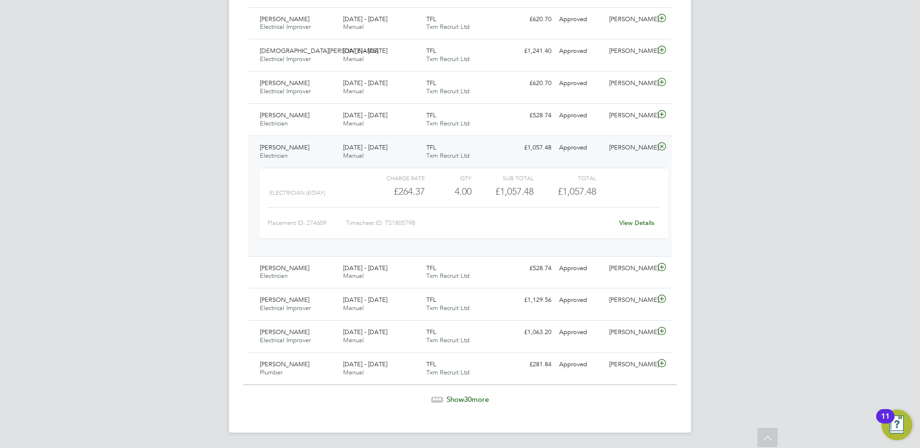
click at [282, 150] on span "[PERSON_NAME]" at bounding box center [285, 147] width 50 height 8
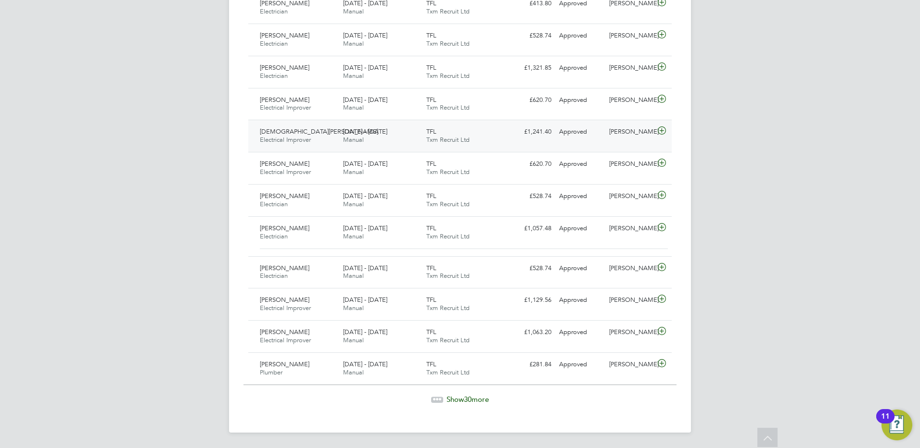
scroll to position [868, 0]
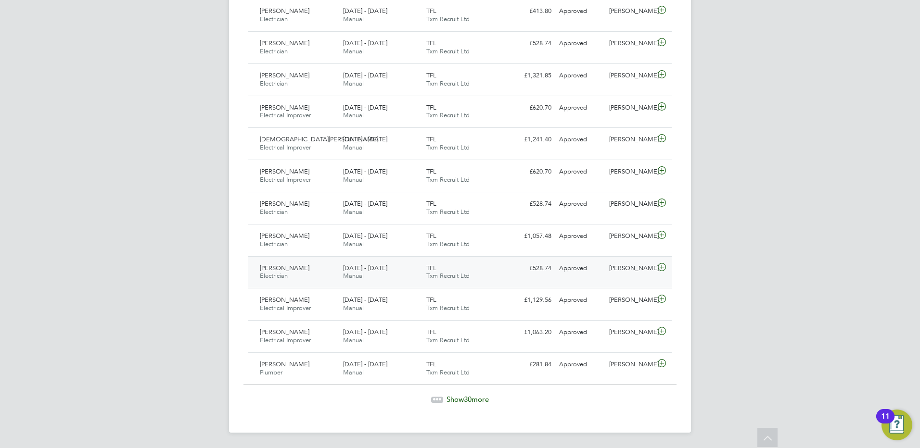
click at [295, 269] on span "[PERSON_NAME]" at bounding box center [285, 268] width 50 height 8
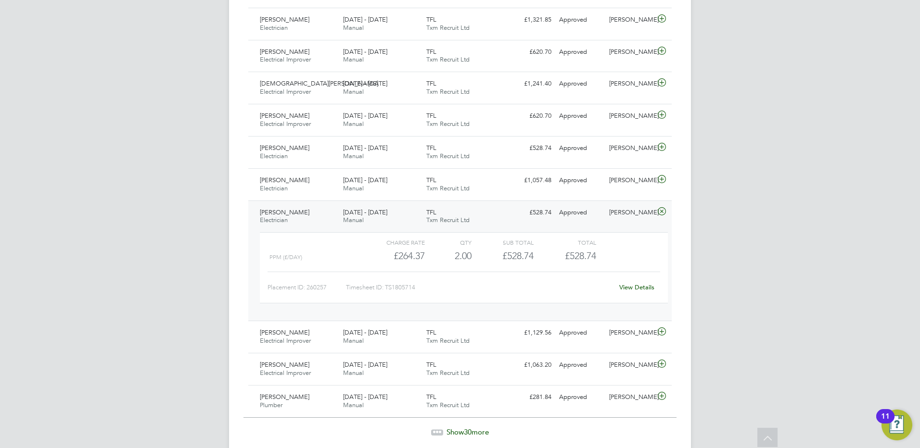
scroll to position [956, 0]
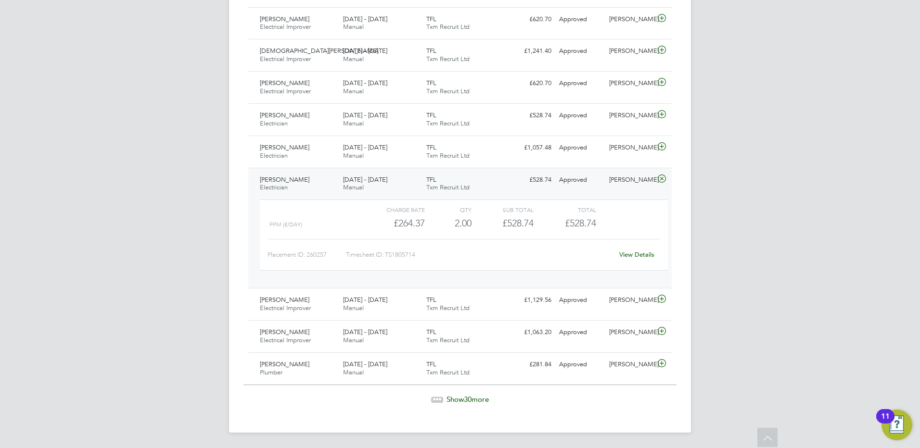
click at [285, 184] on span "Electrician" at bounding box center [274, 187] width 28 height 8
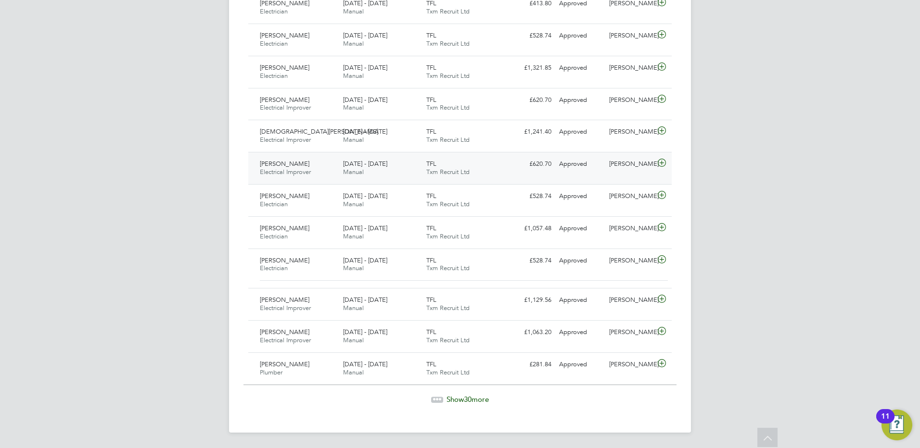
scroll to position [868, 0]
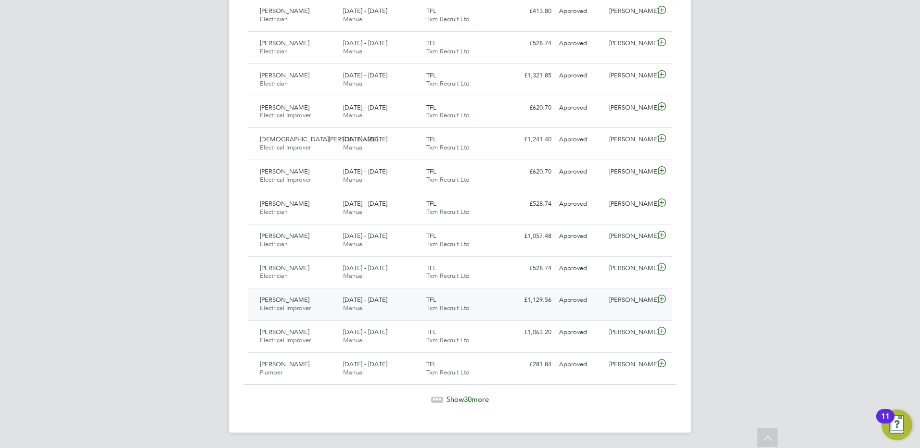
click at [293, 300] on span "[PERSON_NAME]" at bounding box center [285, 300] width 50 height 8
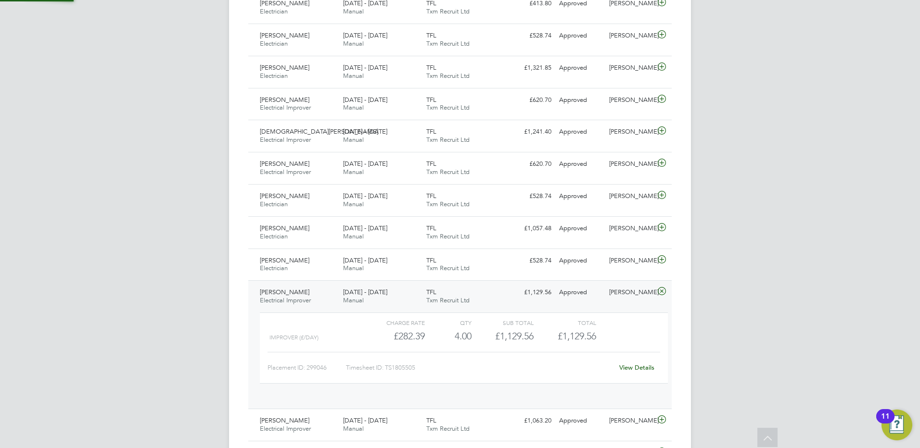
scroll to position [16, 94]
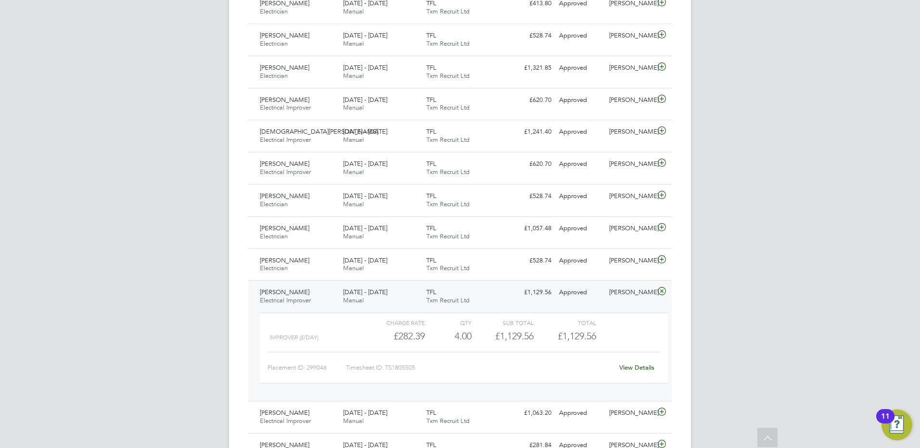
click at [298, 295] on span "[PERSON_NAME]" at bounding box center [285, 292] width 50 height 8
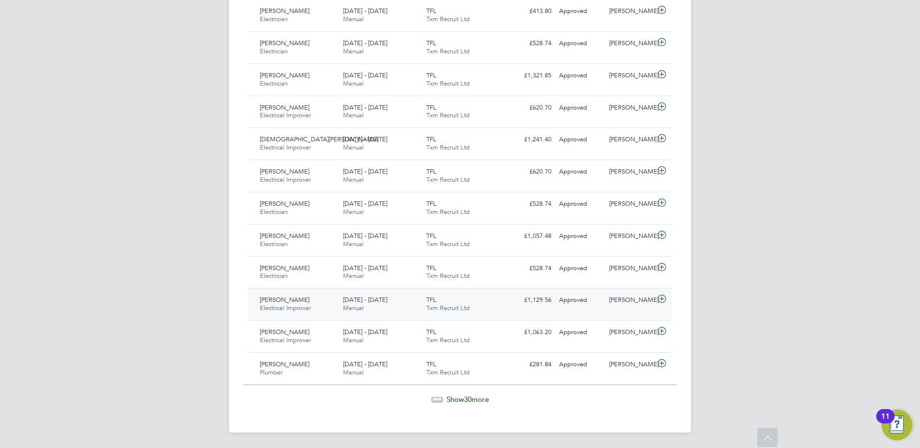
scroll to position [868, 0]
click at [456, 398] on span "Show 30 more" at bounding box center [468, 399] width 42 height 9
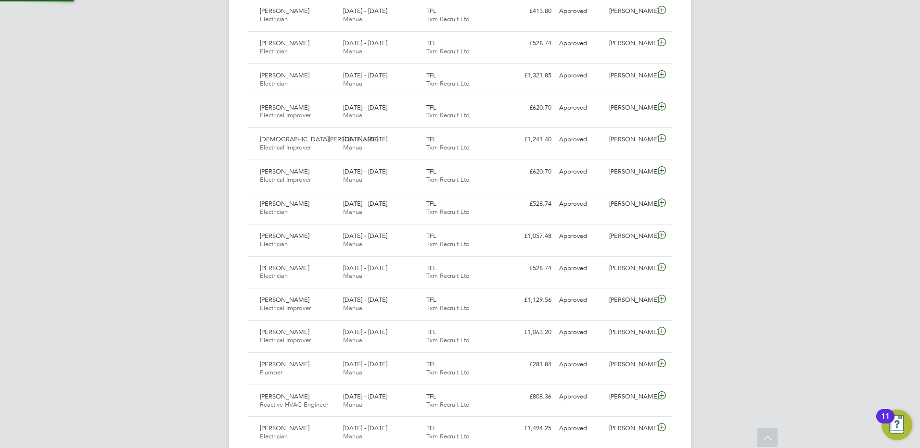
scroll to position [25, 84]
click at [295, 394] on span "[PERSON_NAME]" at bounding box center [285, 397] width 50 height 8
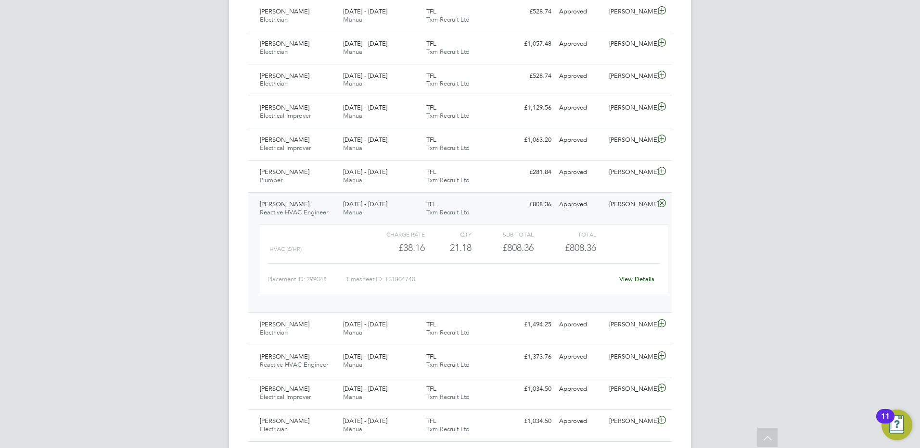
click at [293, 205] on span "[PERSON_NAME]" at bounding box center [285, 204] width 50 height 8
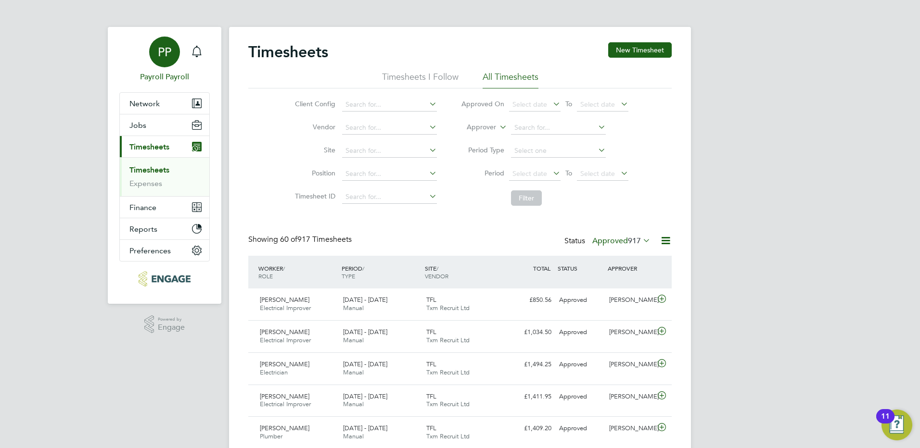
click at [163, 52] on span "PP" at bounding box center [164, 52] width 13 height 13
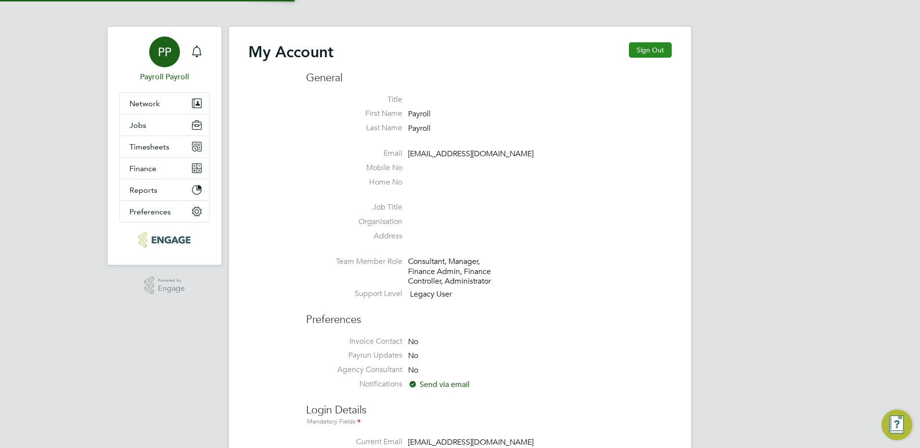
type input "[EMAIL_ADDRESS][DOMAIN_NAME]"
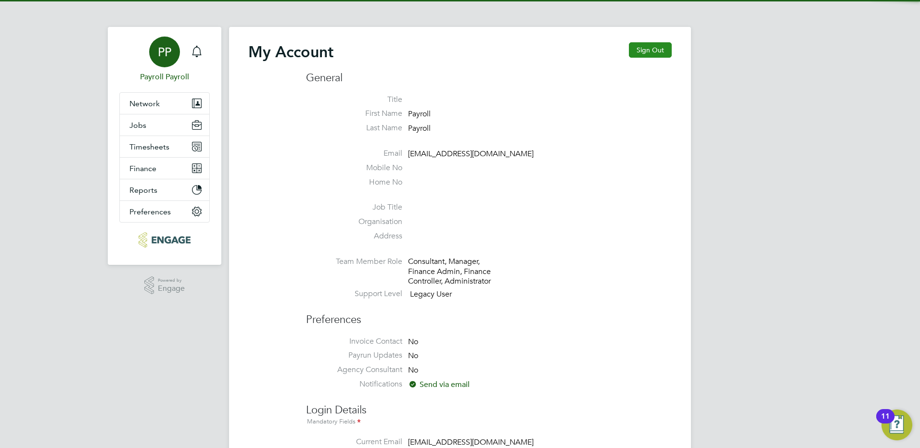
click at [649, 51] on button "Sign Out" at bounding box center [650, 49] width 43 height 15
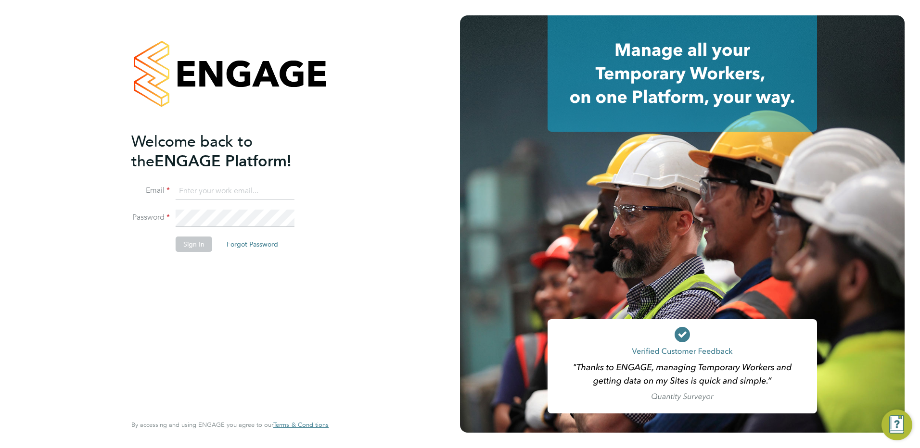
type input "[EMAIL_ADDRESS][DOMAIN_NAME]"
